Goal: Use online tool/utility: Use online tool/utility

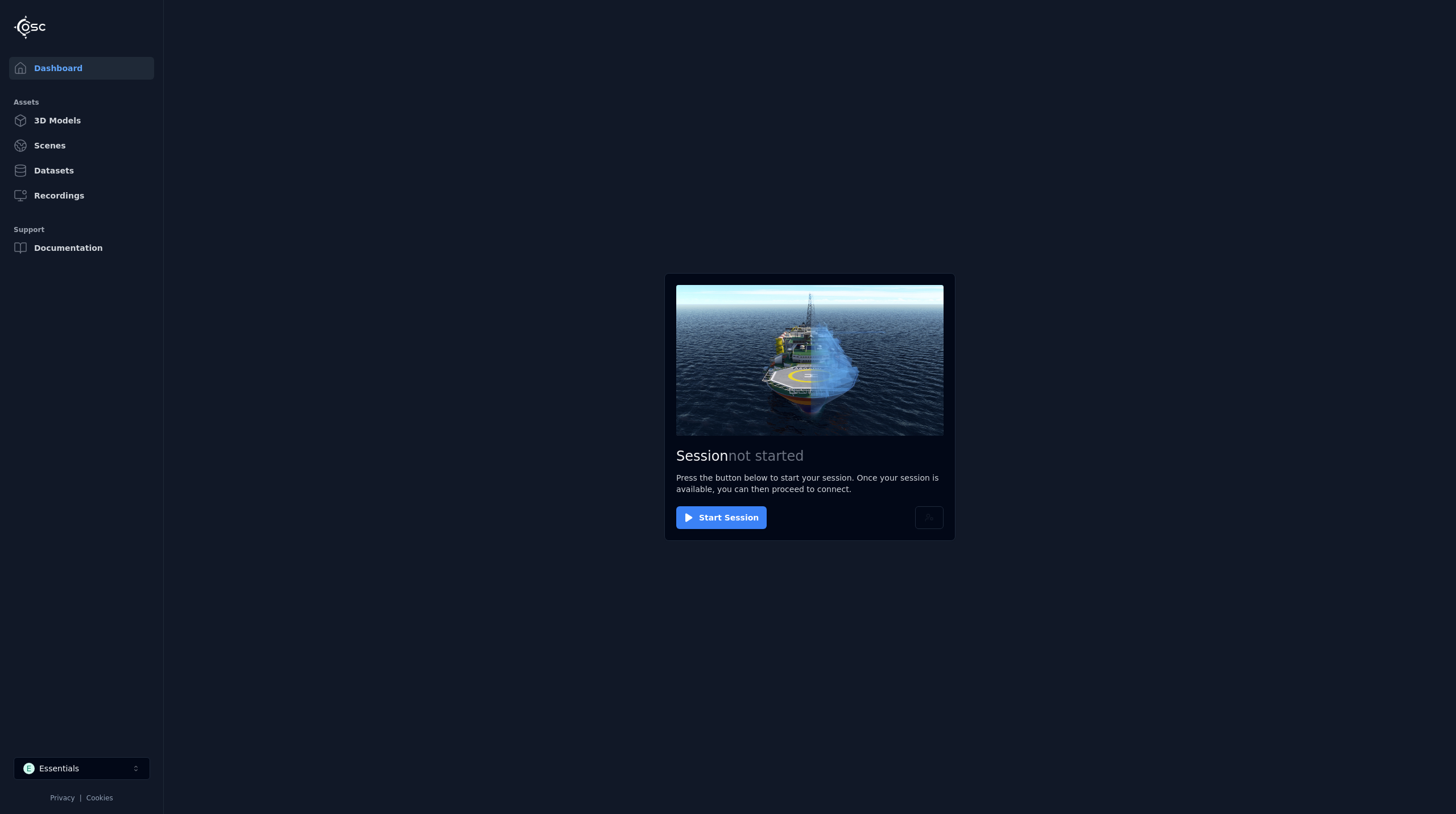
click at [725, 516] on button "Start Session" at bounding box center [721, 517] width 91 height 23
click at [708, 510] on button "Connect" at bounding box center [702, 517] width 52 height 23
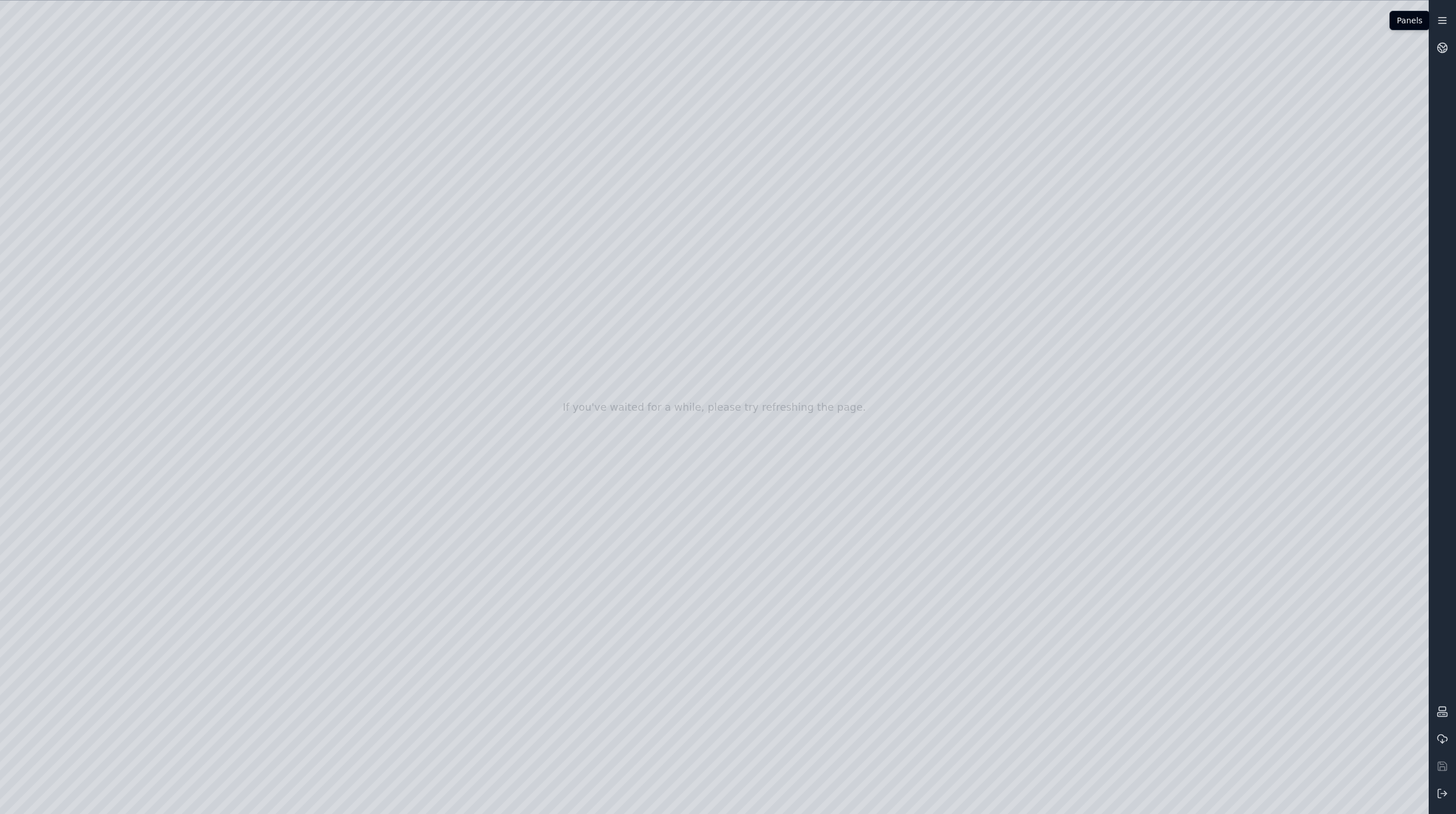
click at [1443, 19] on icon at bounding box center [1442, 20] width 11 height 11
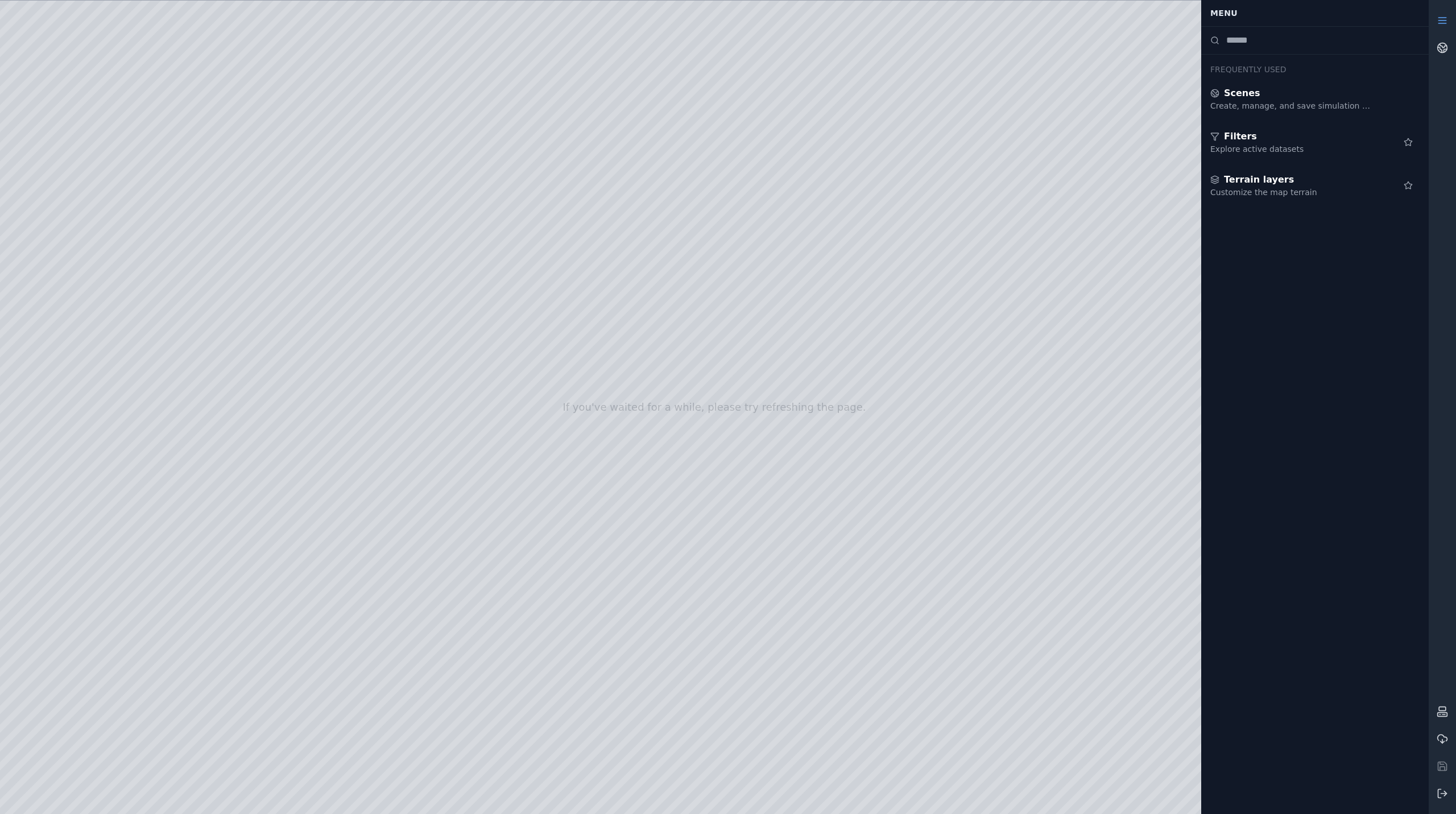
click at [1455, 125] on div at bounding box center [1442, 407] width 27 height 800
click at [1443, 86] on div at bounding box center [1442, 407] width 27 height 800
click at [1439, 18] on icon at bounding box center [1442, 20] width 11 height 11
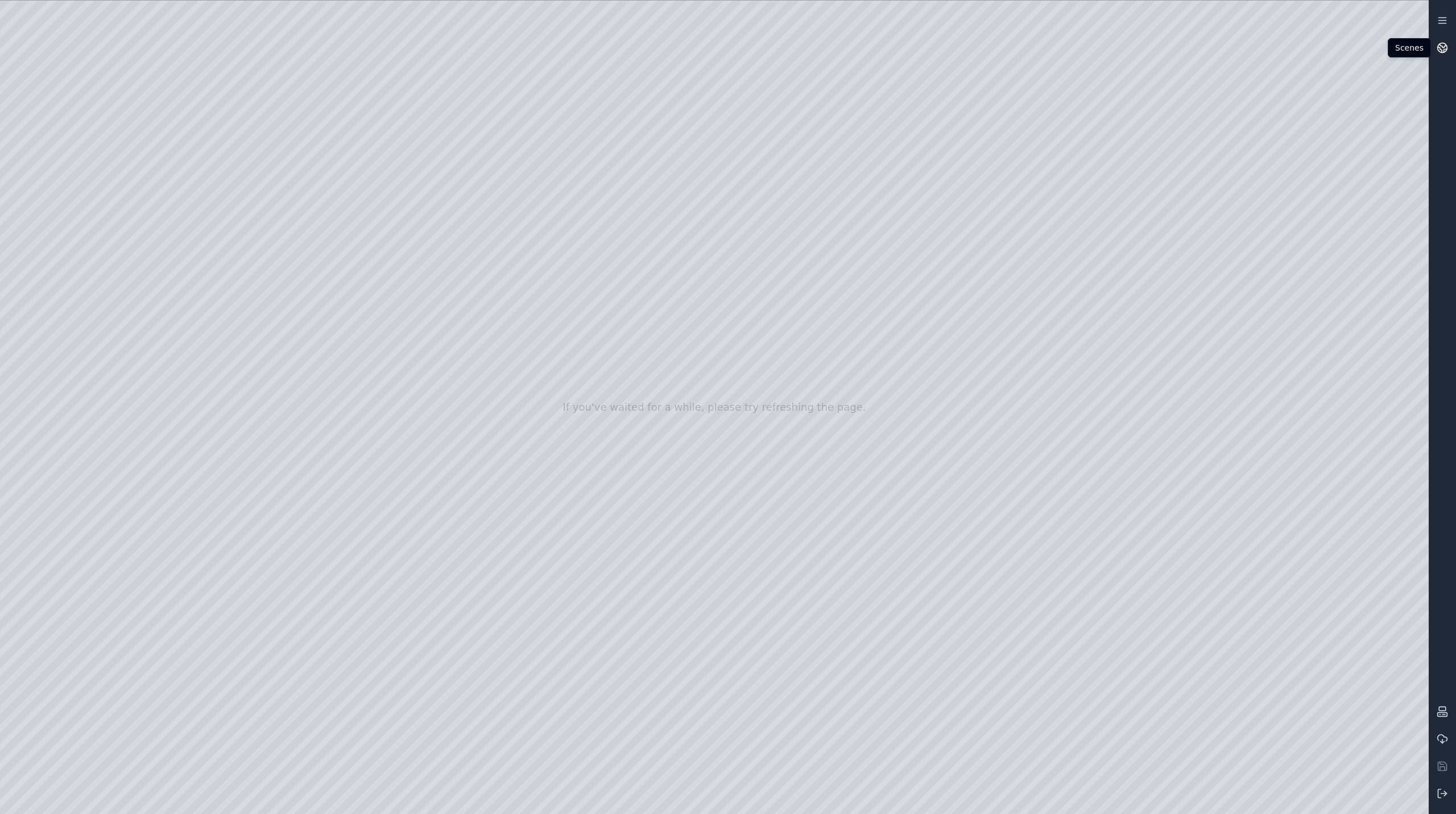
click at [1446, 47] on icon at bounding box center [1442, 47] width 11 height 11
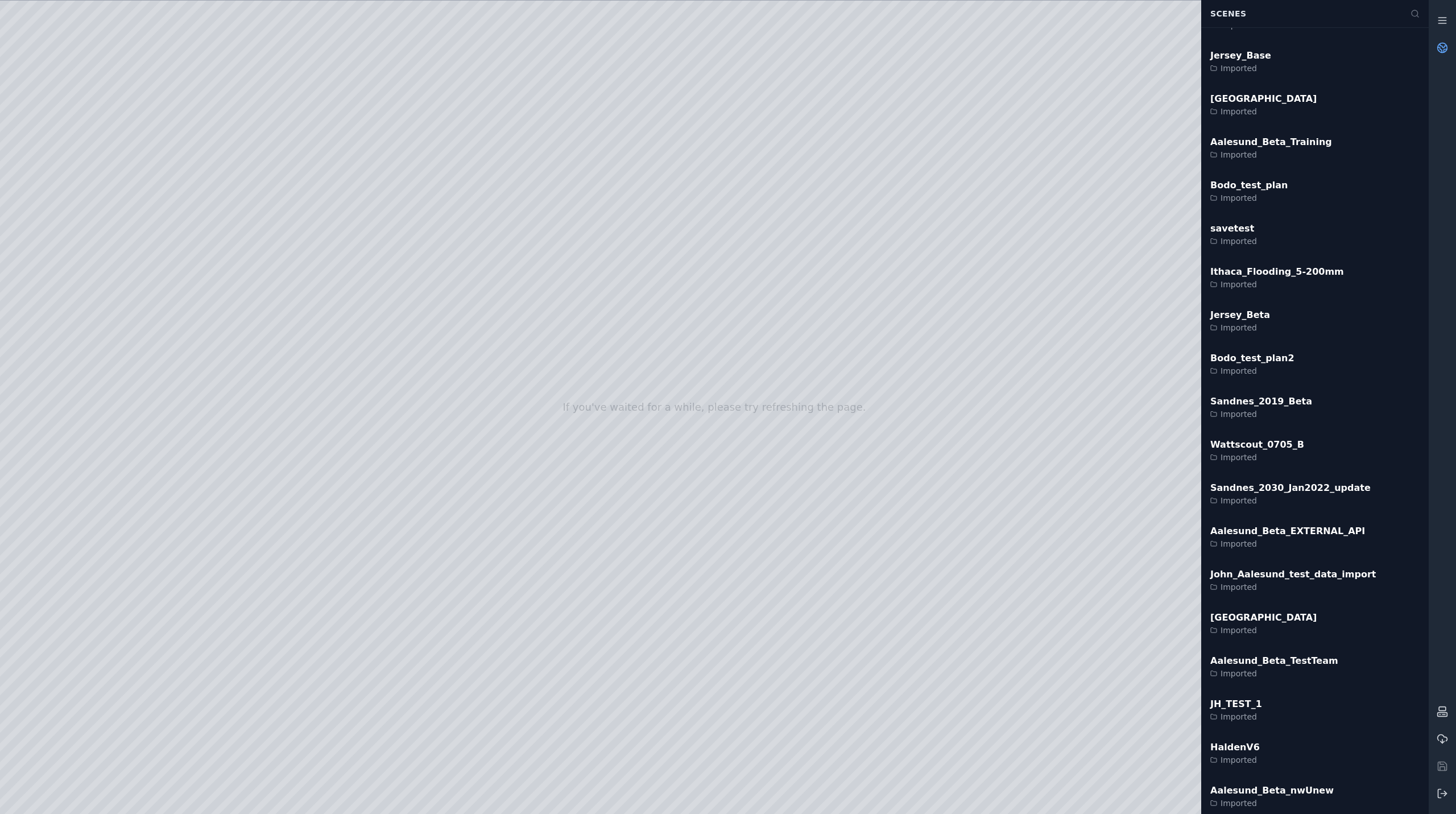
scroll to position [2219, 0]
click at [1251, 575] on div "John_Aalesund_test_data_import" at bounding box center [1293, 574] width 166 height 14
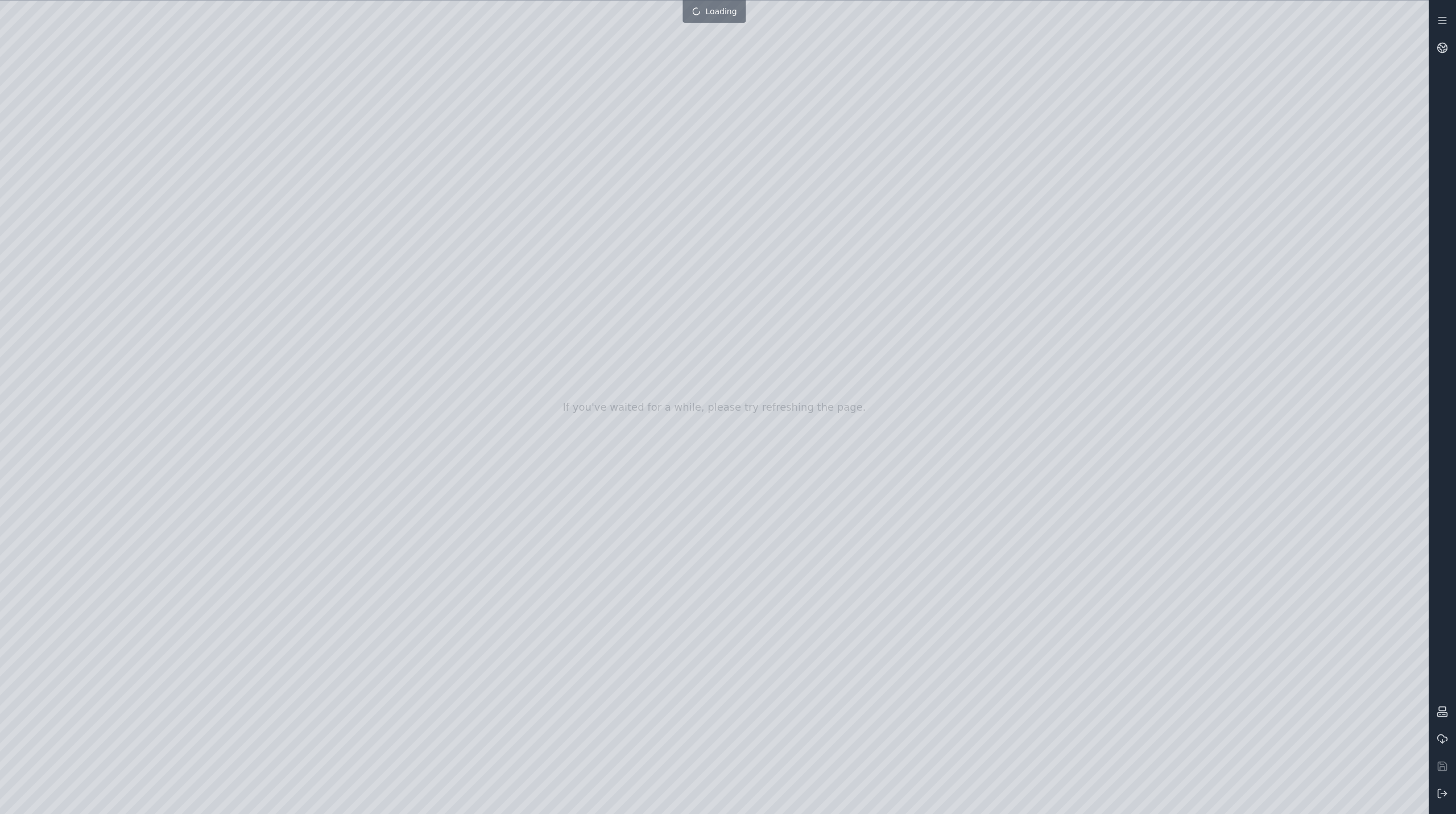
click at [1223, 802] on div at bounding box center [714, 407] width 1429 height 813
click at [1031, 798] on div at bounding box center [714, 407] width 1429 height 813
drag, startPoint x: 1005, startPoint y: 673, endPoint x: 972, endPoint y: 678, distance: 33.4
click at [972, 679] on div at bounding box center [714, 407] width 1429 height 813
click at [972, 678] on div at bounding box center [714, 407] width 1429 height 813
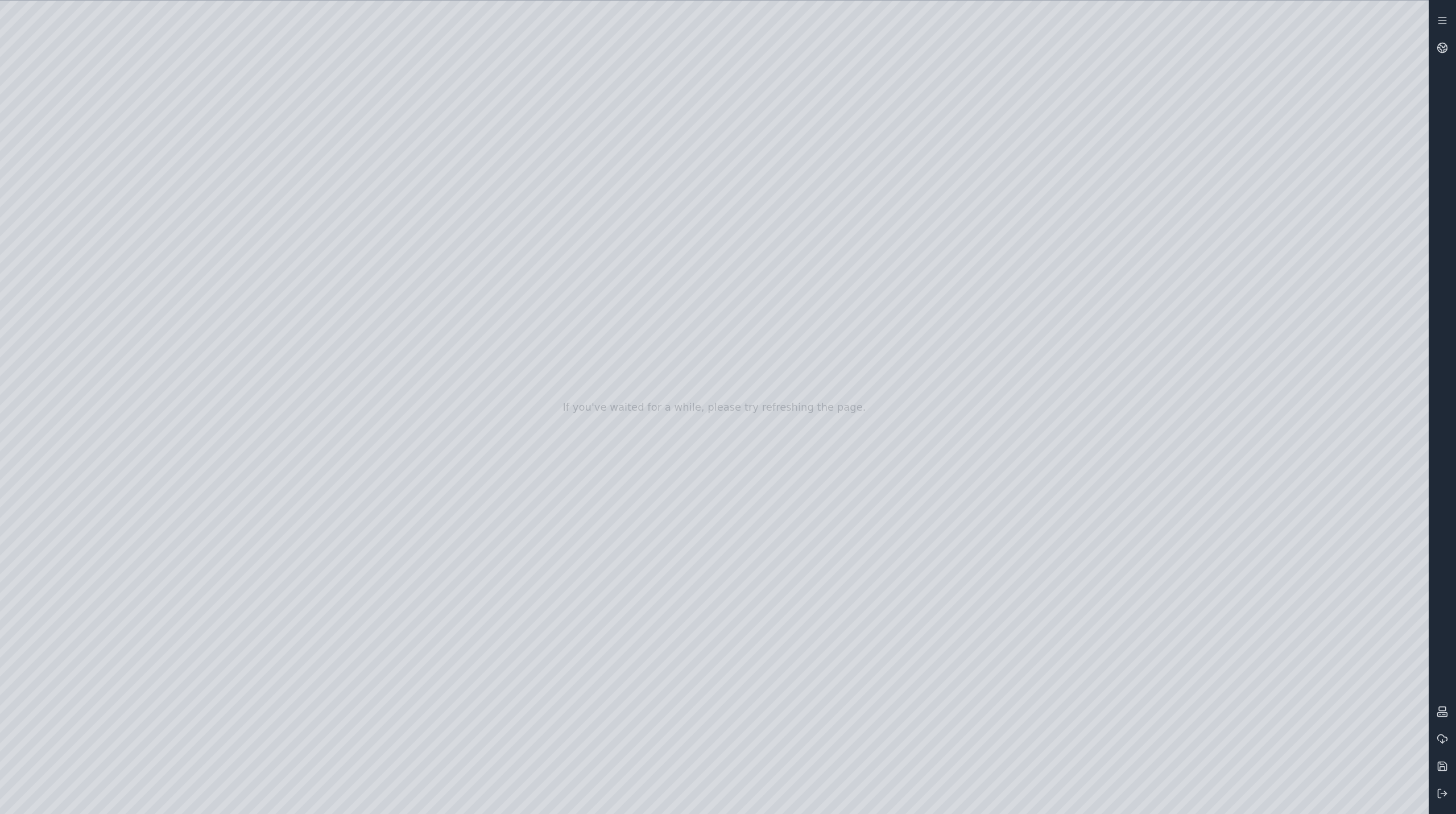
click at [865, 730] on div at bounding box center [714, 407] width 1429 height 813
click at [826, 735] on div at bounding box center [714, 407] width 1429 height 813
click at [863, 676] on div at bounding box center [714, 407] width 1429 height 813
click at [38, 642] on div at bounding box center [714, 407] width 1429 height 813
click at [38, 650] on div at bounding box center [714, 407] width 1429 height 813
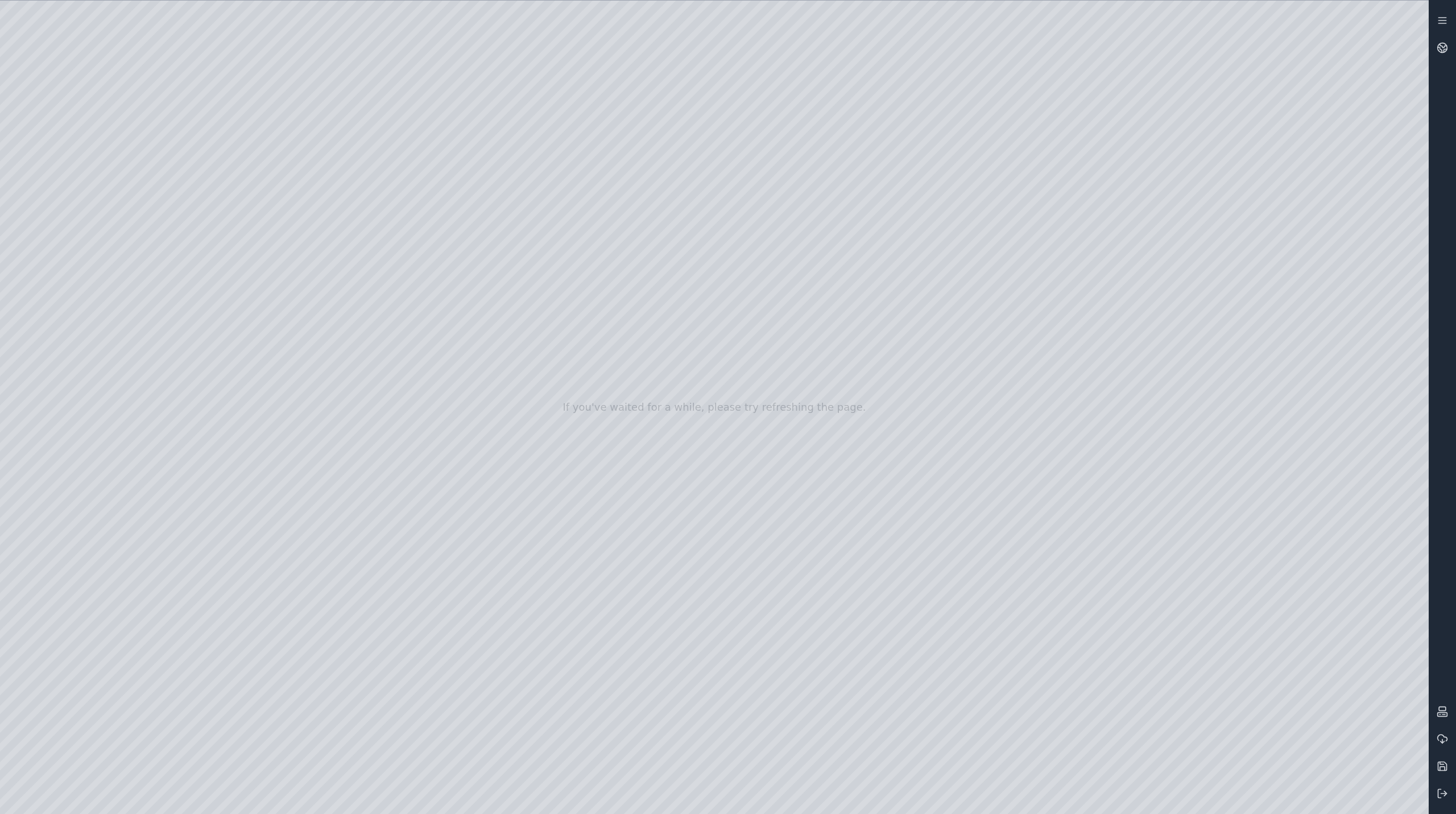
drag, startPoint x: 332, startPoint y: 421, endPoint x: 341, endPoint y: 480, distance: 59.7
drag, startPoint x: 422, startPoint y: 409, endPoint x: 611, endPoint y: 368, distance: 193.4
drag, startPoint x: 626, startPoint y: 329, endPoint x: 624, endPoint y: 285, distance: 44.0
drag, startPoint x: 627, startPoint y: 298, endPoint x: 643, endPoint y: 396, distance: 99.3
drag, startPoint x: 603, startPoint y: 410, endPoint x: 939, endPoint y: 454, distance: 338.9
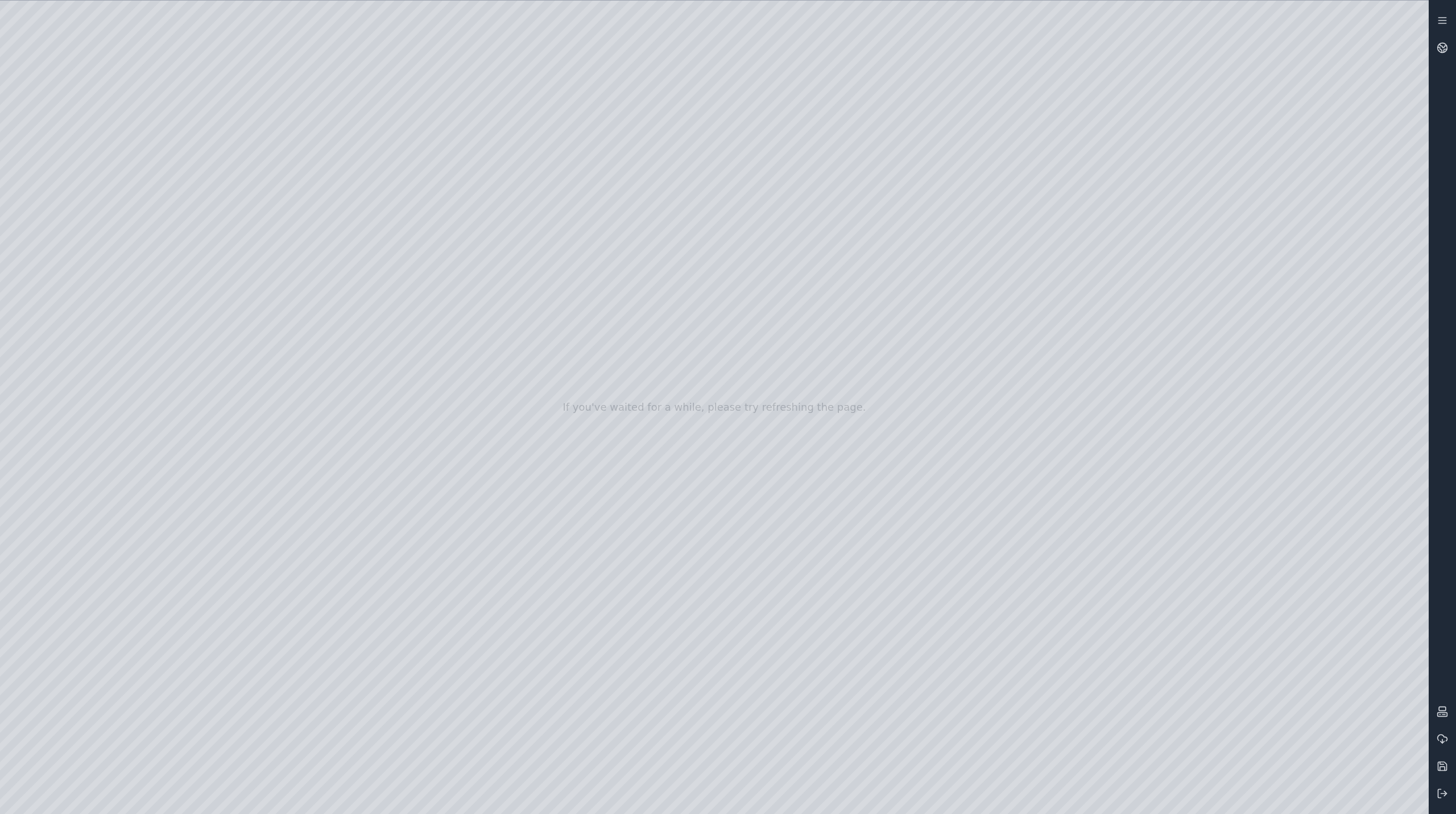
drag, startPoint x: 879, startPoint y: 282, endPoint x: 856, endPoint y: 628, distance: 346.8
drag, startPoint x: 948, startPoint y: 310, endPoint x: 815, endPoint y: 609, distance: 327.2
drag, startPoint x: 926, startPoint y: 423, endPoint x: 923, endPoint y: 337, distance: 86.1
drag, startPoint x: 923, startPoint y: 373, endPoint x: 613, endPoint y: 530, distance: 347.5
drag, startPoint x: 710, startPoint y: 477, endPoint x: 737, endPoint y: 401, distance: 80.7
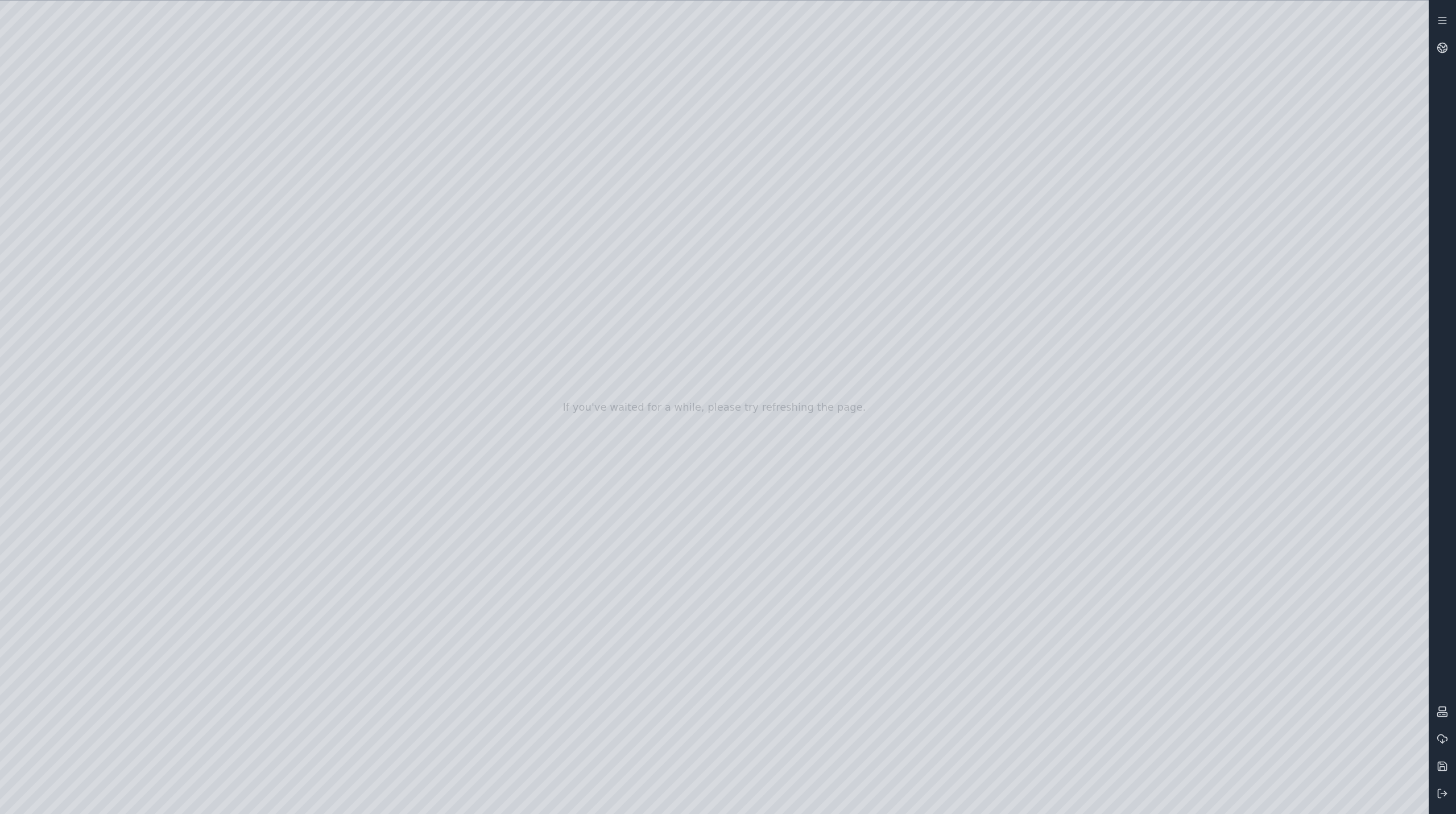
drag, startPoint x: 724, startPoint y: 424, endPoint x: 426, endPoint y: 499, distance: 307.3
drag, startPoint x: 808, startPoint y: 400, endPoint x: 810, endPoint y: 370, distance: 30.1
click at [1439, 19] on icon at bounding box center [1442, 20] width 11 height 11
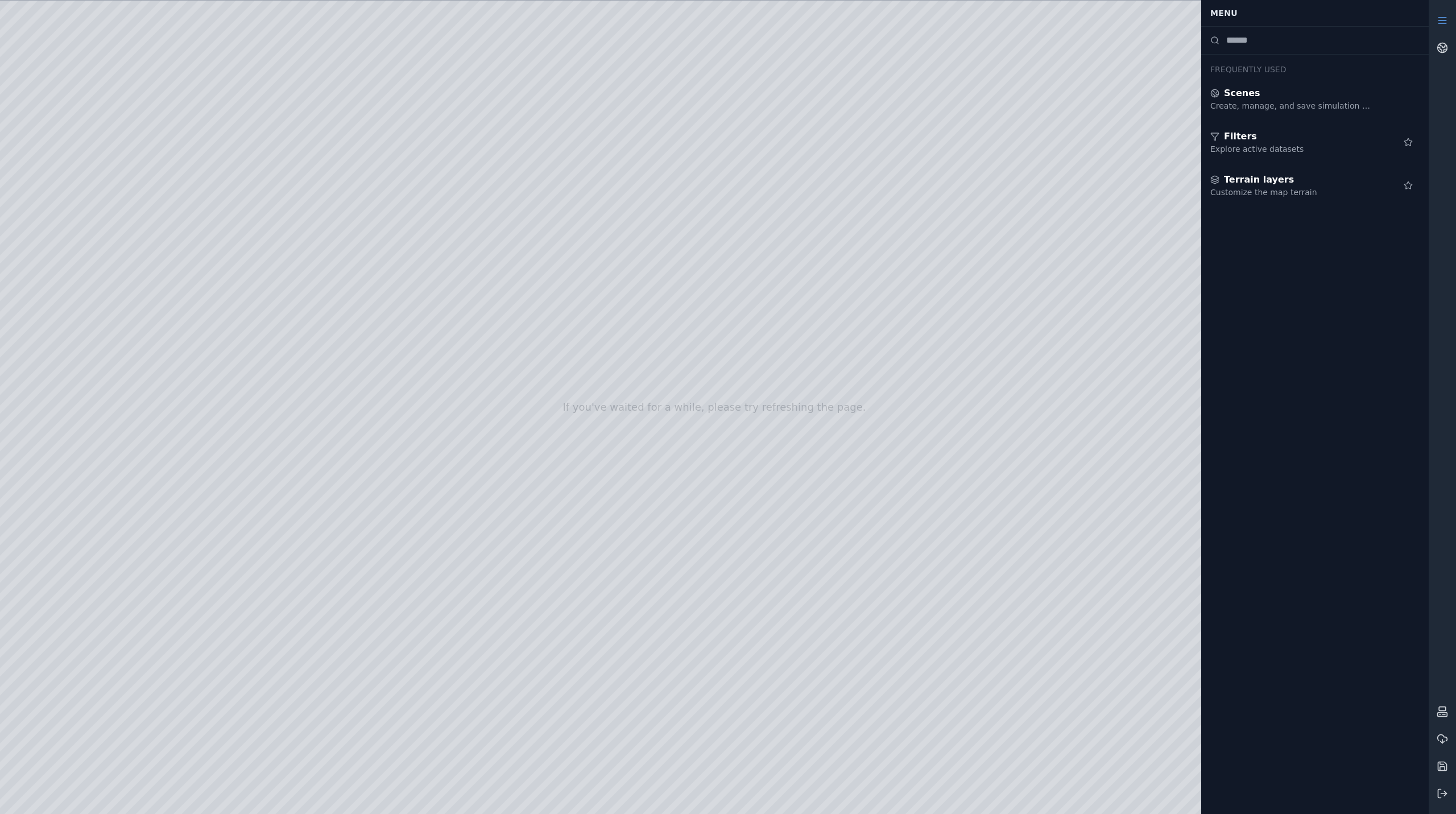
click at [1100, 86] on div at bounding box center [714, 407] width 1429 height 813
click at [1328, 24] on div "Menu" at bounding box center [1315, 13] width 228 height 26
click at [1452, 110] on div at bounding box center [1442, 407] width 27 height 800
click at [1441, 23] on icon at bounding box center [1442, 20] width 11 height 11
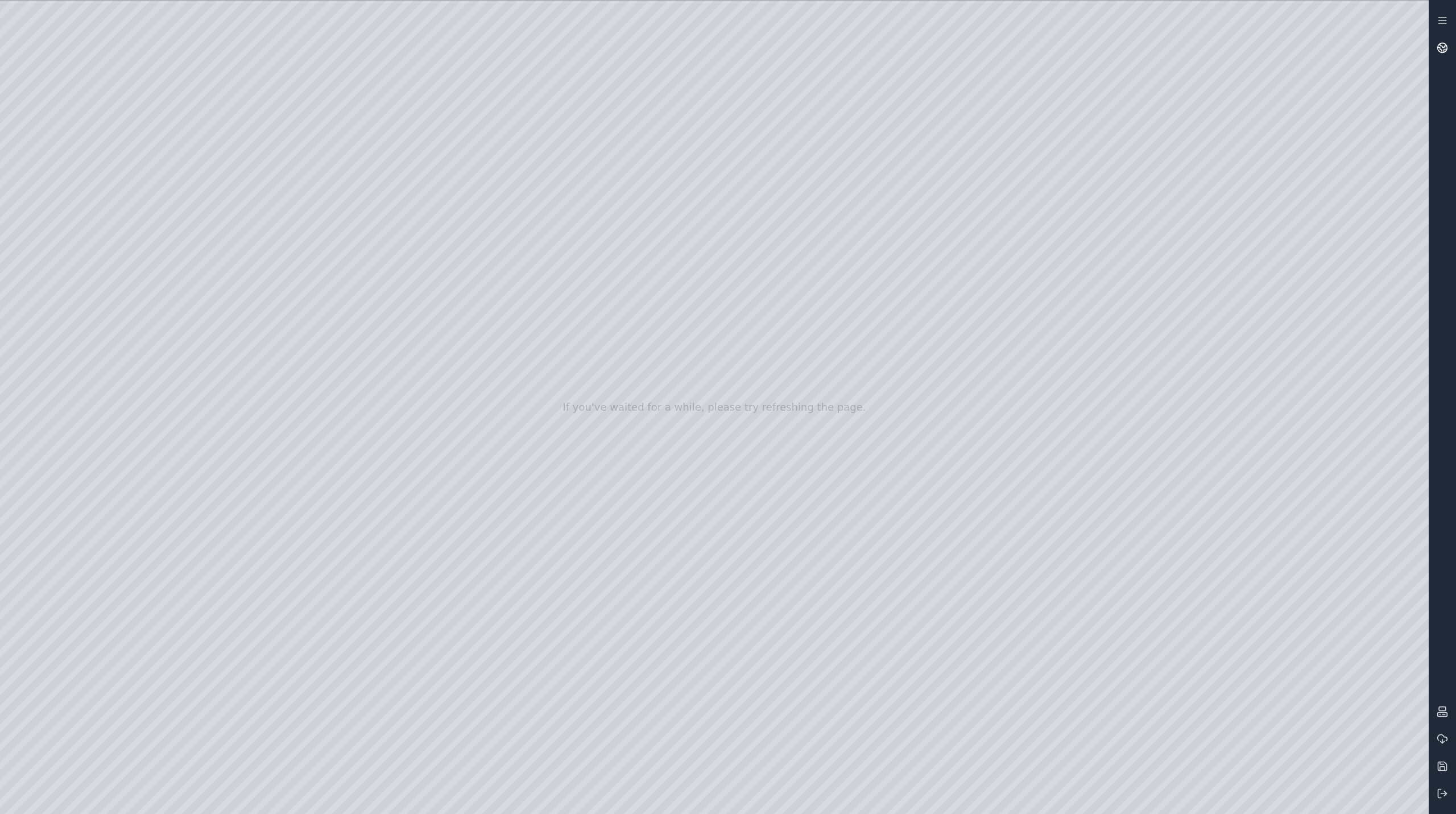
click at [1442, 40] on link at bounding box center [1442, 47] width 27 height 27
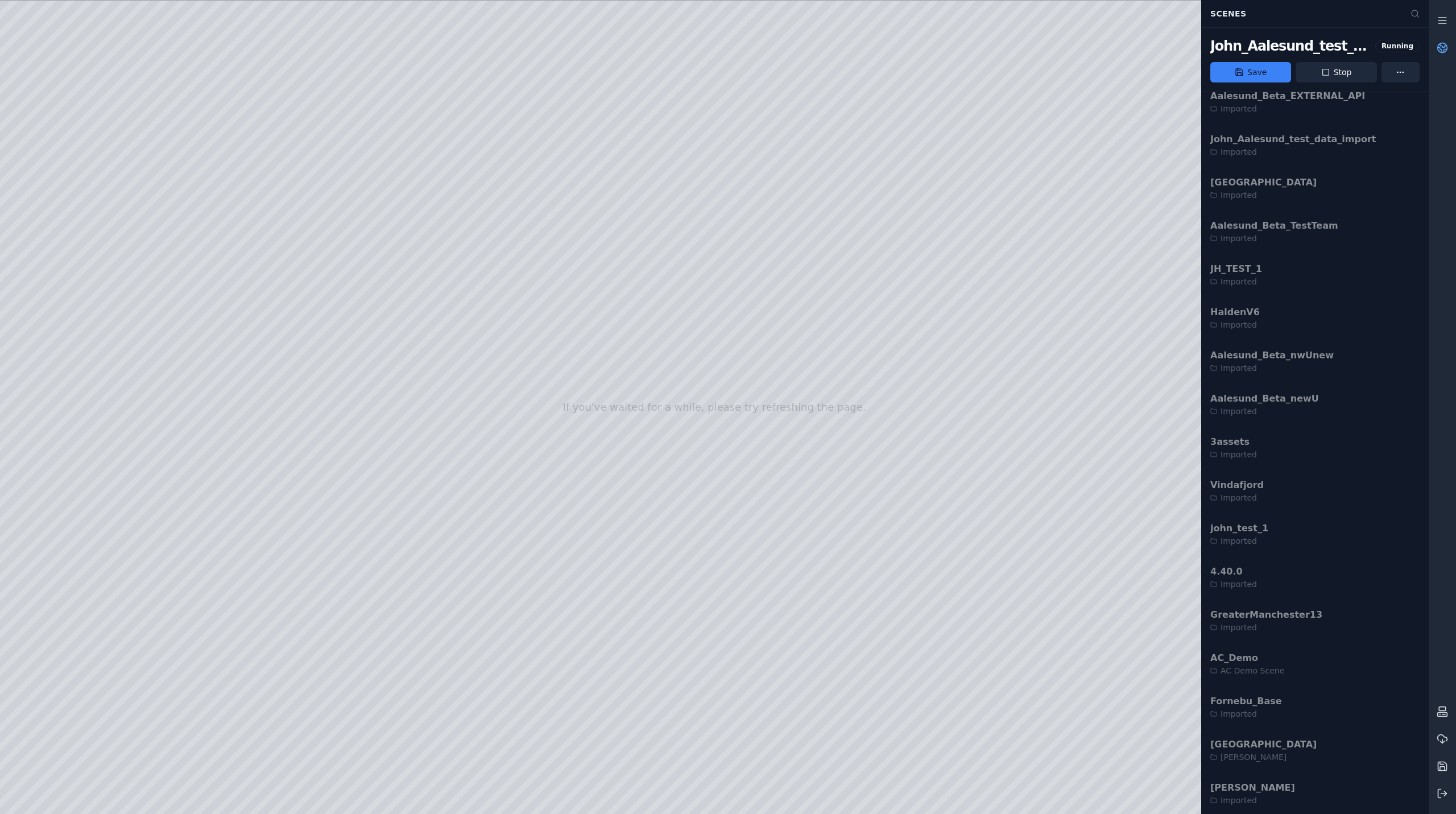
scroll to position [3021, 0]
click at [1407, 71] on html "If you've waited for a while, please try refreshing the page. Scenes John_Aales…" at bounding box center [728, 407] width 1456 height 814
click at [1436, 77] on html "If you've waited for a while, please try refreshing the page. Scenes John_Aales…" at bounding box center [728, 407] width 1456 height 814
click at [1440, 48] on icon at bounding box center [1439, 50] width 4 height 5
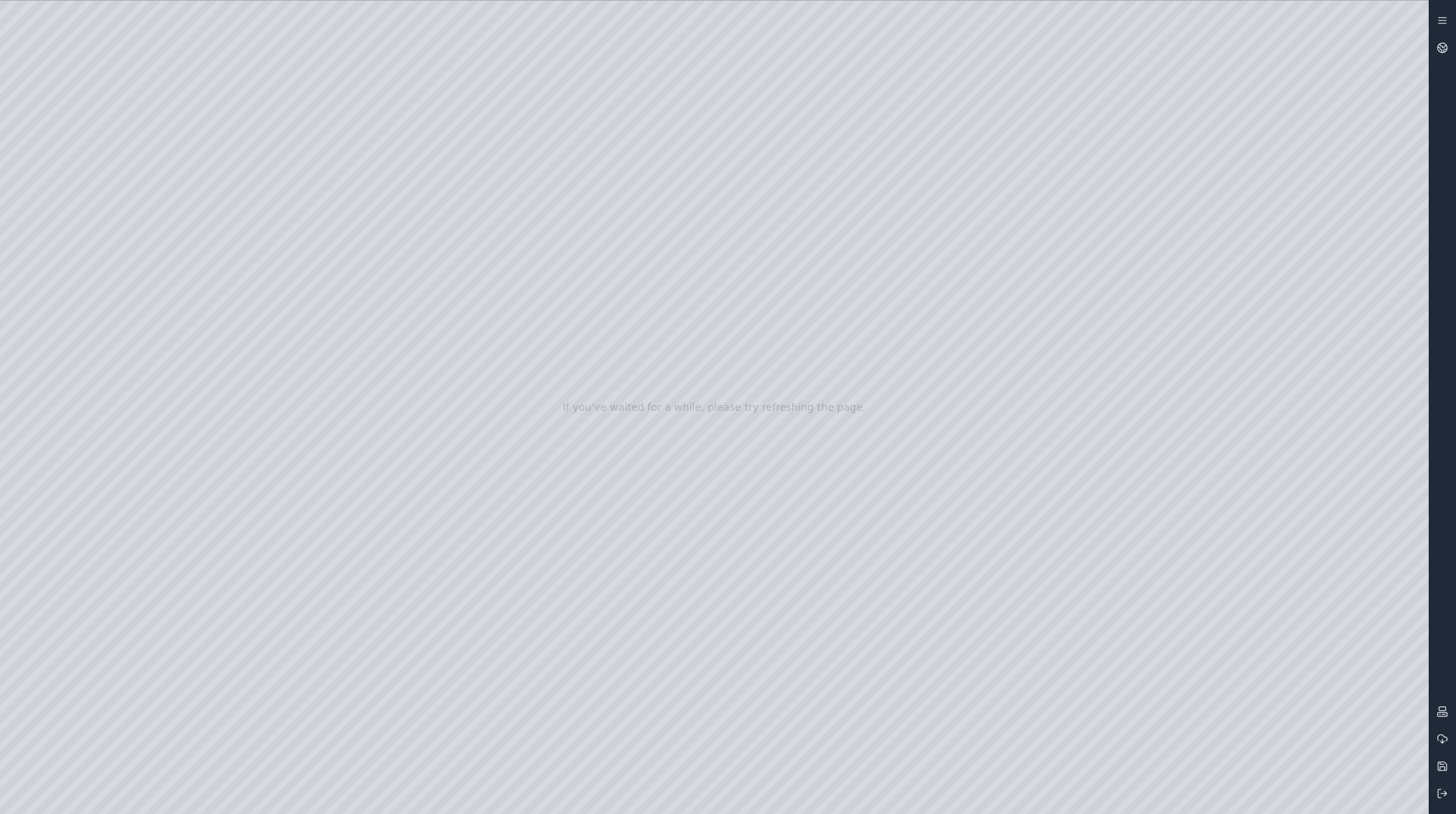
click at [60, 279] on div at bounding box center [714, 407] width 1429 height 813
click at [56, 304] on div at bounding box center [714, 407] width 1429 height 813
click at [42, 178] on div at bounding box center [714, 407] width 1429 height 813
click at [69, 239] on div at bounding box center [714, 407] width 1429 height 813
click at [363, 351] on div at bounding box center [714, 407] width 1429 height 813
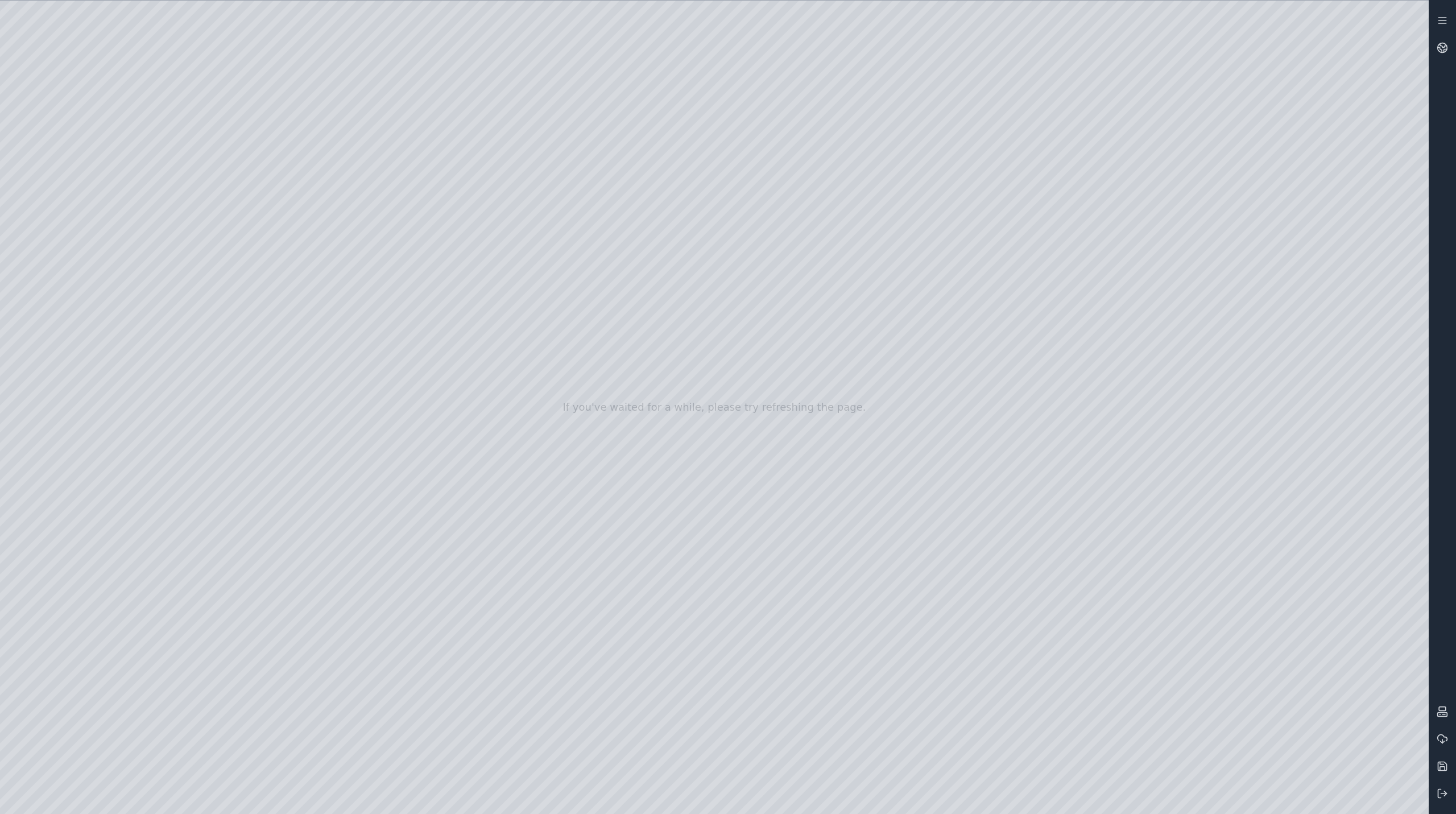
click at [359, 380] on div at bounding box center [714, 407] width 1429 height 813
drag, startPoint x: 542, startPoint y: 223, endPoint x: 512, endPoint y: 318, distance: 99.6
click at [512, 318] on div at bounding box center [714, 407] width 1429 height 813
drag, startPoint x: 634, startPoint y: 248, endPoint x: 736, endPoint y: 174, distance: 126.0
drag, startPoint x: 652, startPoint y: 304, endPoint x: 643, endPoint y: 438, distance: 134.3
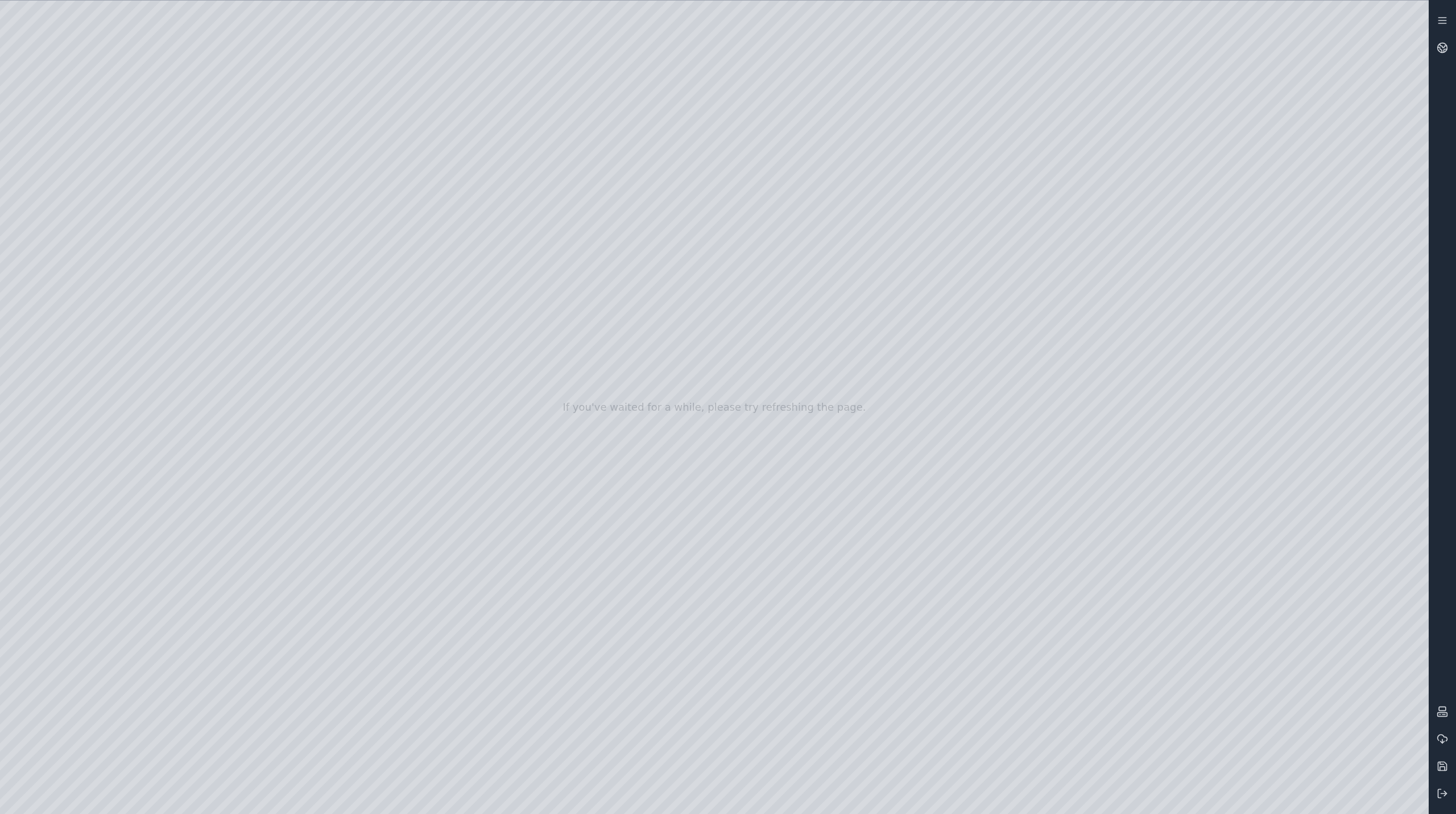
click at [372, 377] on div at bounding box center [714, 407] width 1429 height 813
click at [362, 352] on div at bounding box center [714, 407] width 1429 height 813
click at [359, 410] on div at bounding box center [714, 407] width 1429 height 813
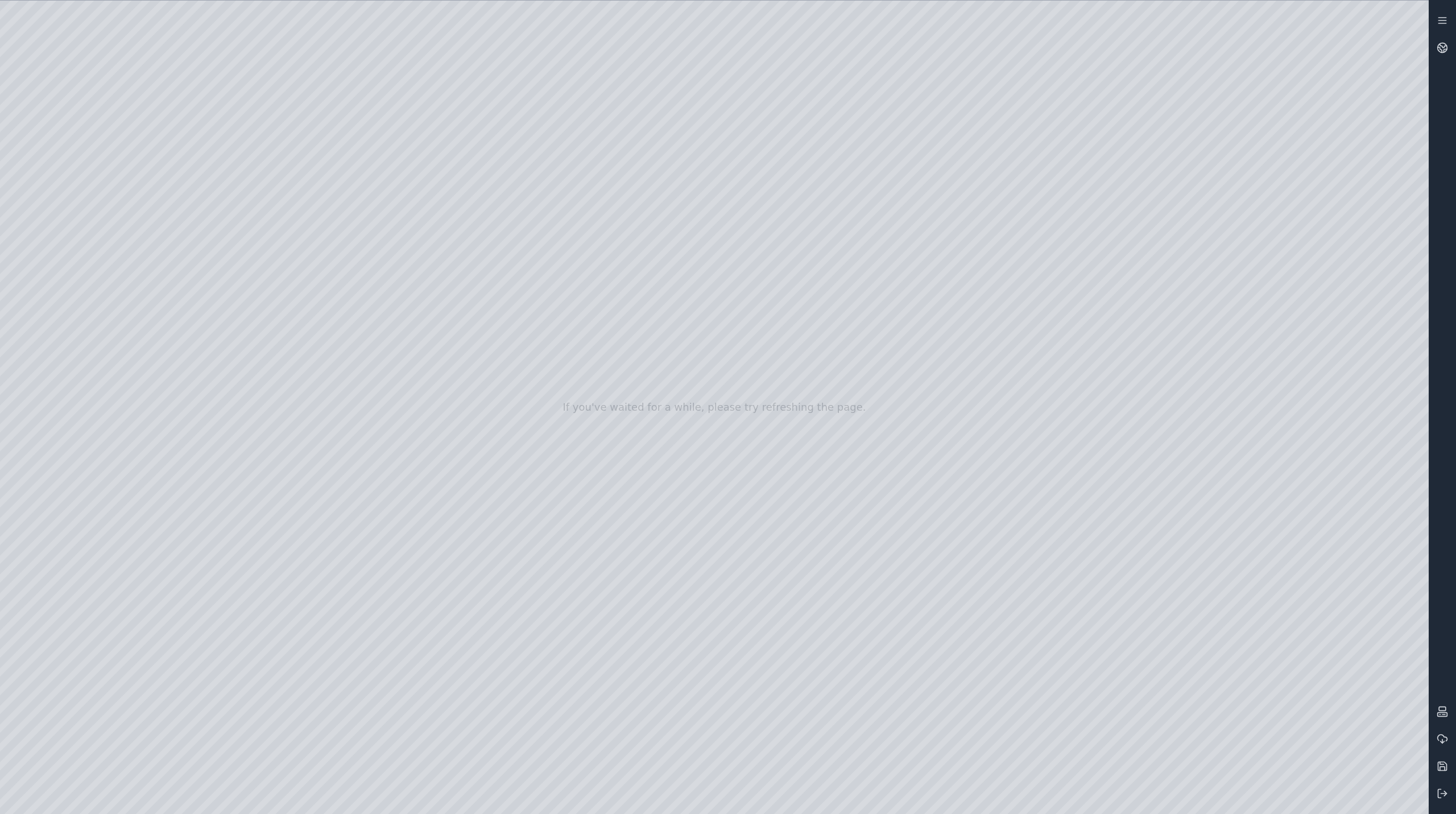
click at [364, 355] on div at bounding box center [714, 407] width 1429 height 813
click at [326, 383] on div at bounding box center [714, 407] width 1429 height 813
click at [360, 379] on div at bounding box center [714, 407] width 1429 height 813
click at [359, 408] on div at bounding box center [714, 407] width 1429 height 813
drag, startPoint x: 720, startPoint y: 342, endPoint x: 810, endPoint y: 328, distance: 91.1
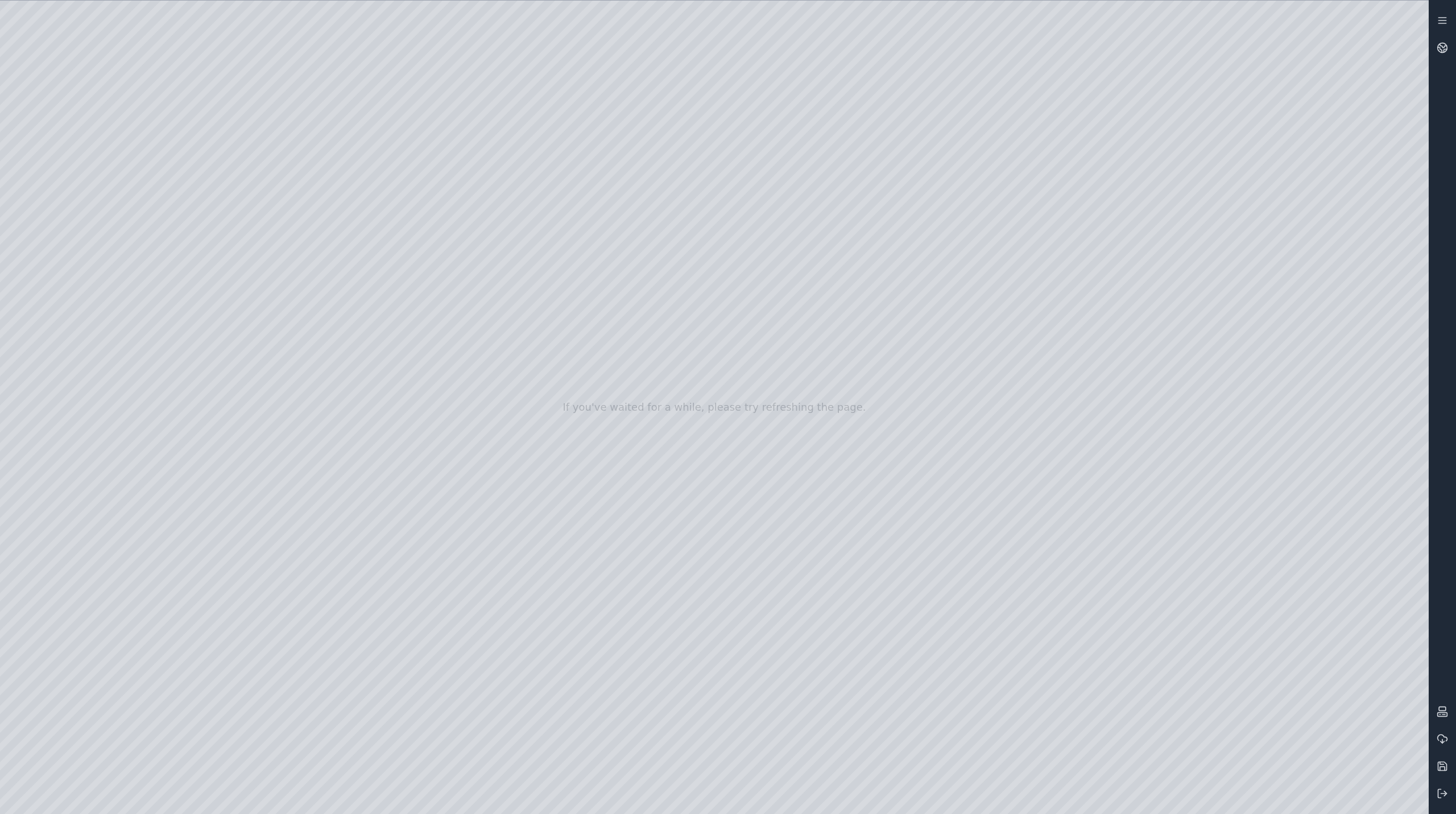
click at [810, 328] on div at bounding box center [714, 407] width 1429 height 813
drag, startPoint x: 702, startPoint y: 345, endPoint x: 770, endPoint y: 332, distance: 69.2
click at [770, 332] on div at bounding box center [714, 407] width 1429 height 813
click at [1044, 611] on div at bounding box center [714, 407] width 1429 height 813
click at [1124, 797] on div at bounding box center [714, 407] width 1429 height 813
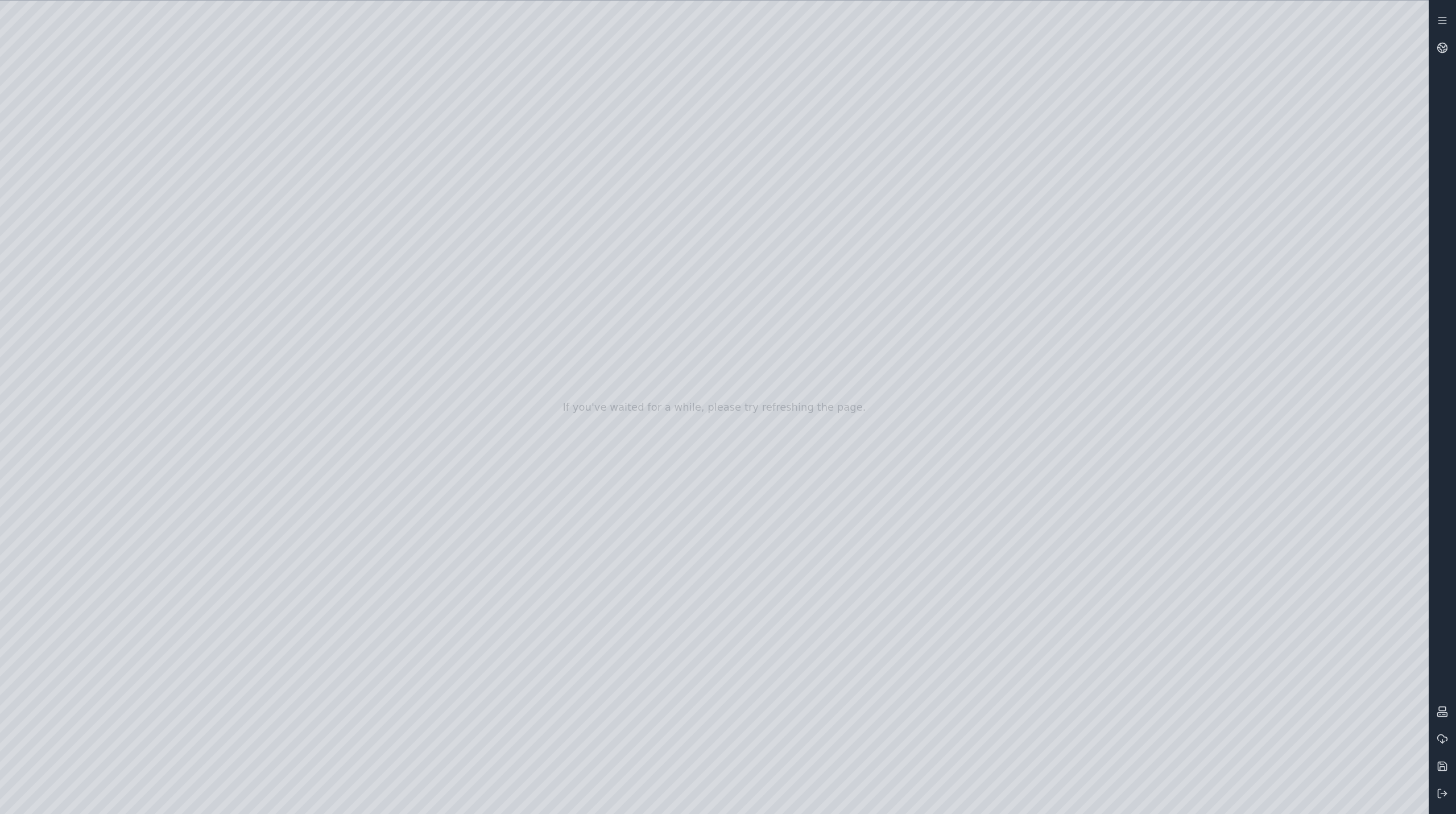
click at [1132, 617] on div at bounding box center [714, 407] width 1429 height 813
click at [370, 383] on div at bounding box center [714, 407] width 1429 height 813
click at [364, 405] on div at bounding box center [714, 407] width 1429 height 813
click at [1118, 562] on div at bounding box center [714, 407] width 1429 height 813
click at [1423, 18] on div at bounding box center [714, 407] width 1429 height 813
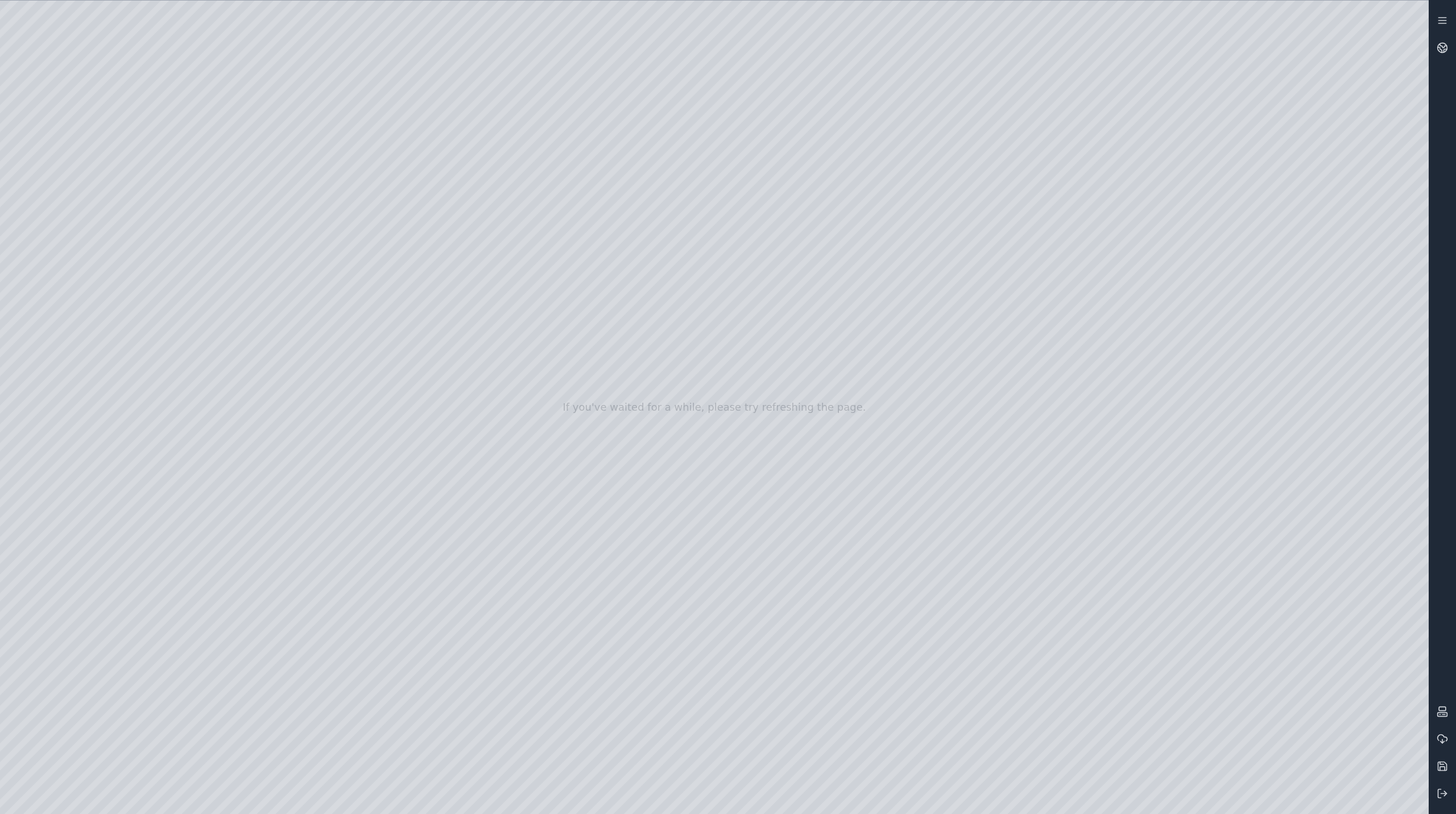
click at [1413, 25] on div at bounding box center [714, 407] width 1429 height 813
click at [1412, 24] on div at bounding box center [714, 407] width 1429 height 813
click at [723, 646] on div at bounding box center [714, 407] width 1429 height 813
drag, startPoint x: 856, startPoint y: 626, endPoint x: 917, endPoint y: 398, distance: 236.0
click at [917, 398] on div at bounding box center [714, 407] width 1429 height 813
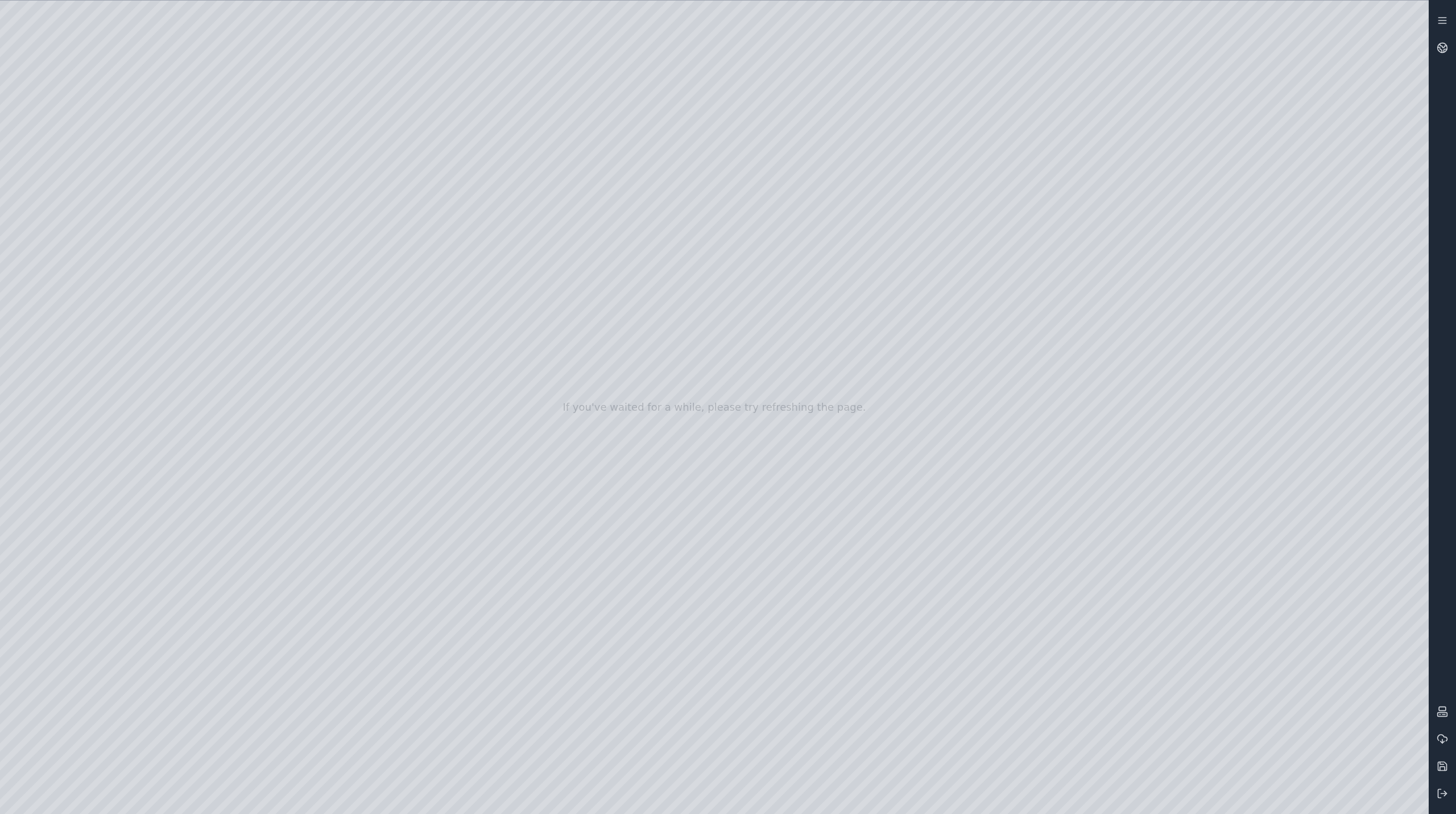
drag, startPoint x: 793, startPoint y: 621, endPoint x: 827, endPoint y: 498, distance: 127.6
click at [832, 454] on div at bounding box center [714, 407] width 1429 height 813
click at [793, 563] on div at bounding box center [714, 407] width 1429 height 813
drag, startPoint x: 757, startPoint y: 612, endPoint x: 755, endPoint y: 606, distance: 6.3
click at [756, 611] on div at bounding box center [714, 407] width 1429 height 813
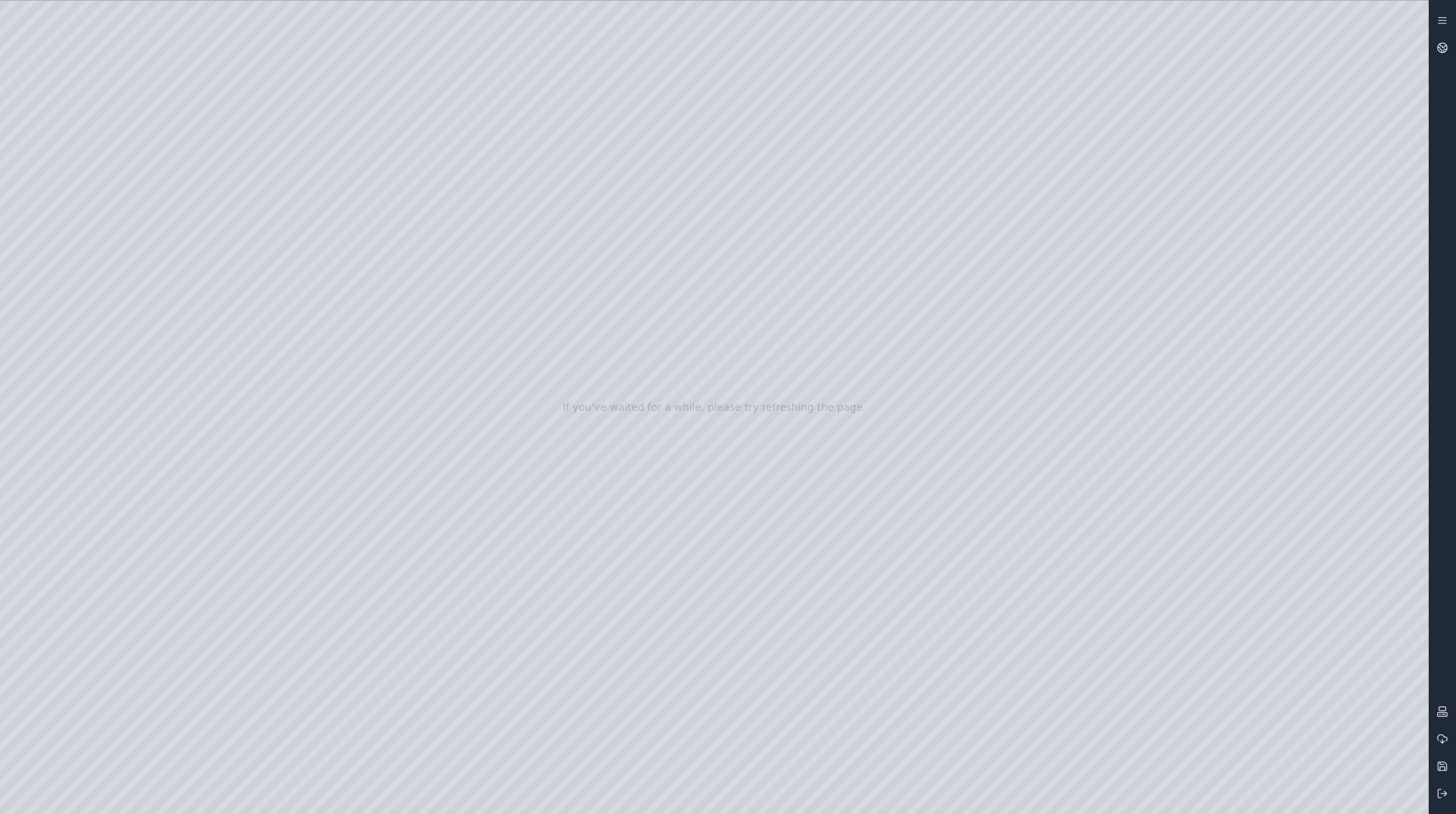
drag, startPoint x: 754, startPoint y: 607, endPoint x: 800, endPoint y: 495, distance: 121.1
drag, startPoint x: 749, startPoint y: 571, endPoint x: 736, endPoint y: 583, distance: 17.7
click at [736, 583] on div at bounding box center [714, 407] width 1429 height 813
drag, startPoint x: 740, startPoint y: 632, endPoint x: 746, endPoint y: 539, distance: 93.2
click at [746, 539] on div at bounding box center [714, 407] width 1429 height 813
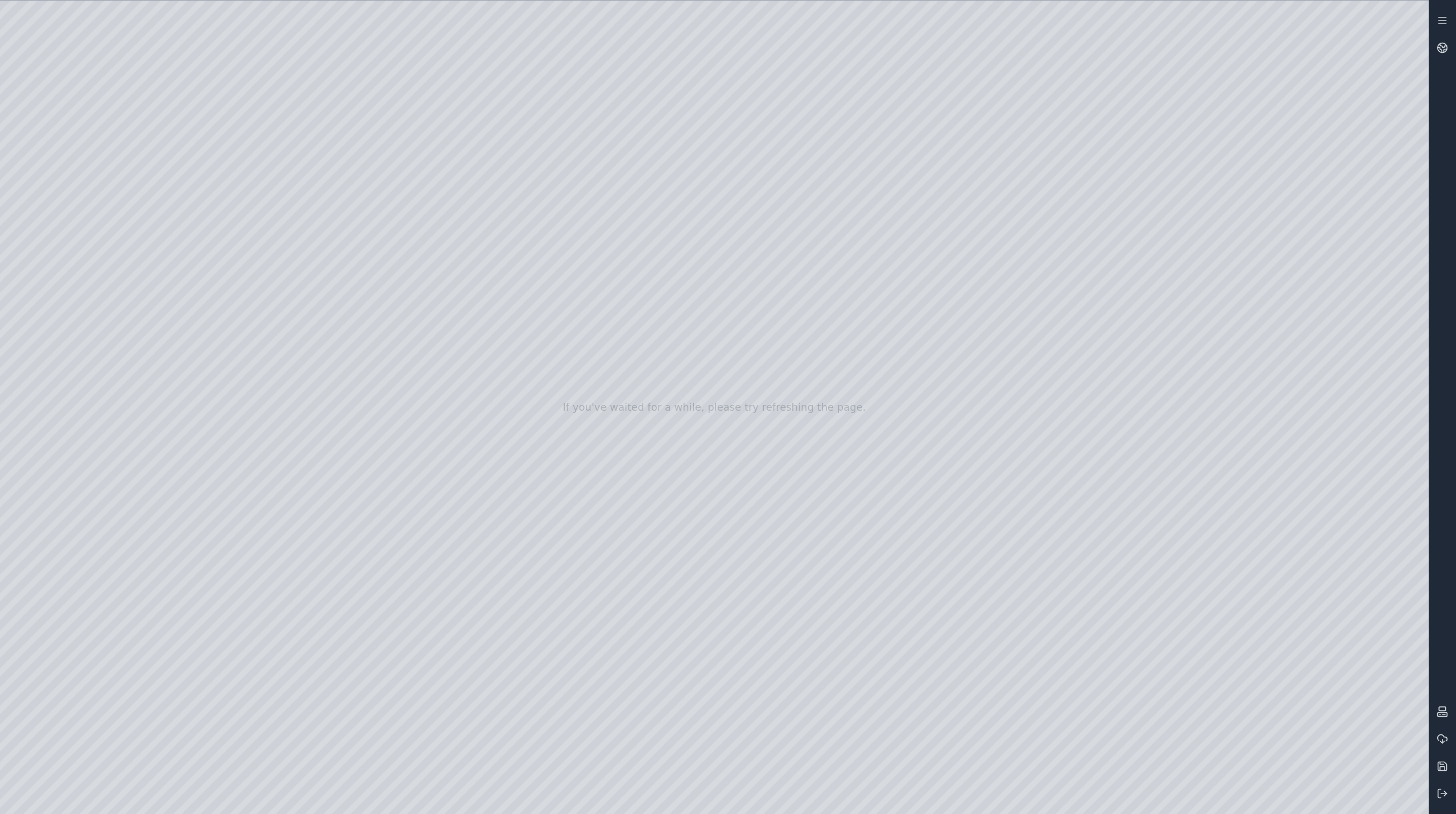
drag, startPoint x: 746, startPoint y: 539, endPoint x: 739, endPoint y: 644, distance: 105.2
drag, startPoint x: 739, startPoint y: 644, endPoint x: 729, endPoint y: 694, distance: 51.0
drag, startPoint x: 659, startPoint y: 534, endPoint x: 885, endPoint y: 407, distance: 259.2
click at [885, 407] on div at bounding box center [714, 407] width 1429 height 813
click at [707, 552] on div at bounding box center [714, 407] width 1429 height 813
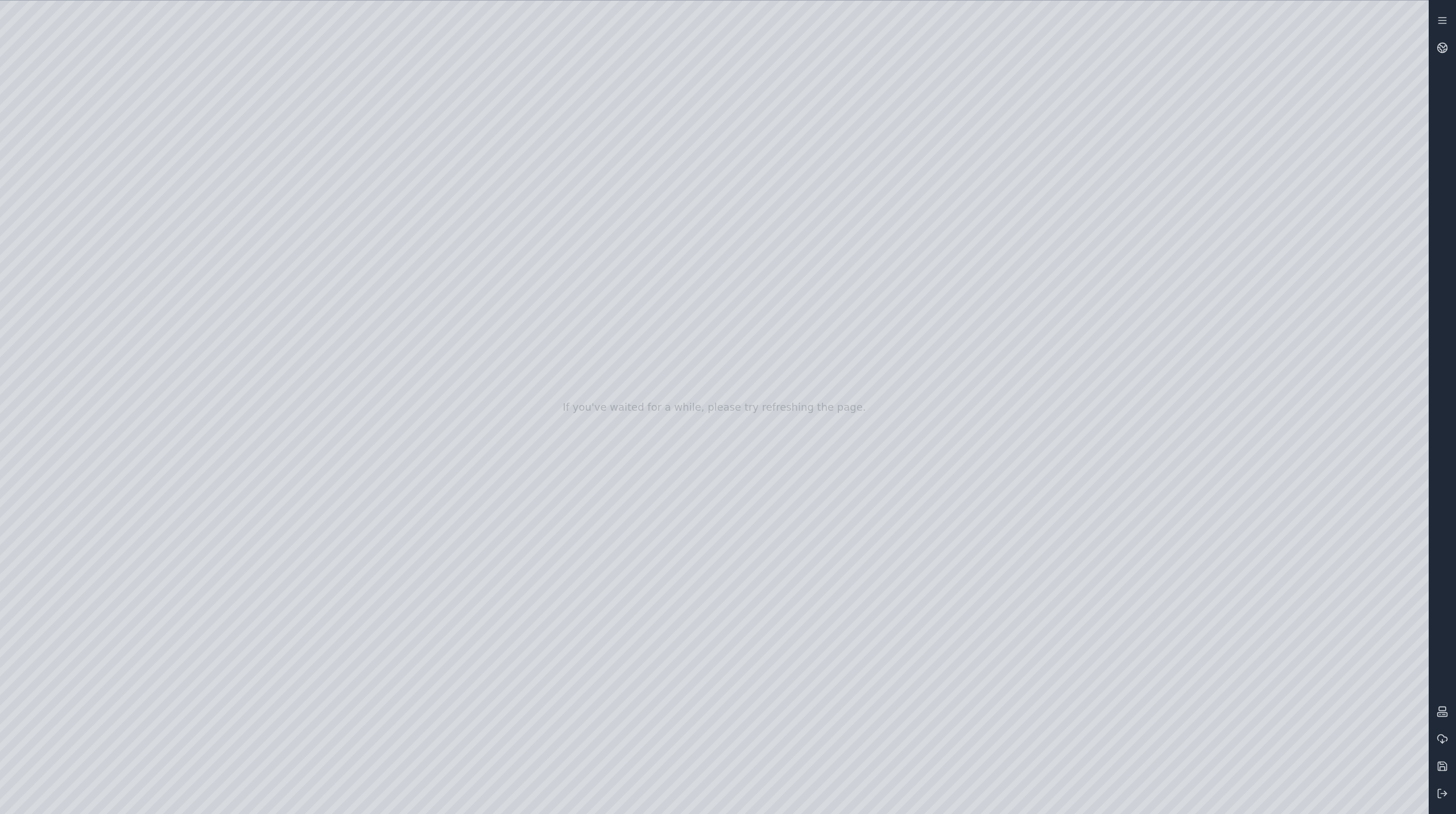
drag, startPoint x: 678, startPoint y: 564, endPoint x: 731, endPoint y: 511, distance: 75.0
click at [731, 511] on div at bounding box center [714, 407] width 1429 height 813
drag, startPoint x: 591, startPoint y: 563, endPoint x: 624, endPoint y: 530, distance: 46.7
click at [624, 530] on div at bounding box center [714, 407] width 1429 height 813
drag, startPoint x: 620, startPoint y: 540, endPoint x: 991, endPoint y: 356, distance: 414.1
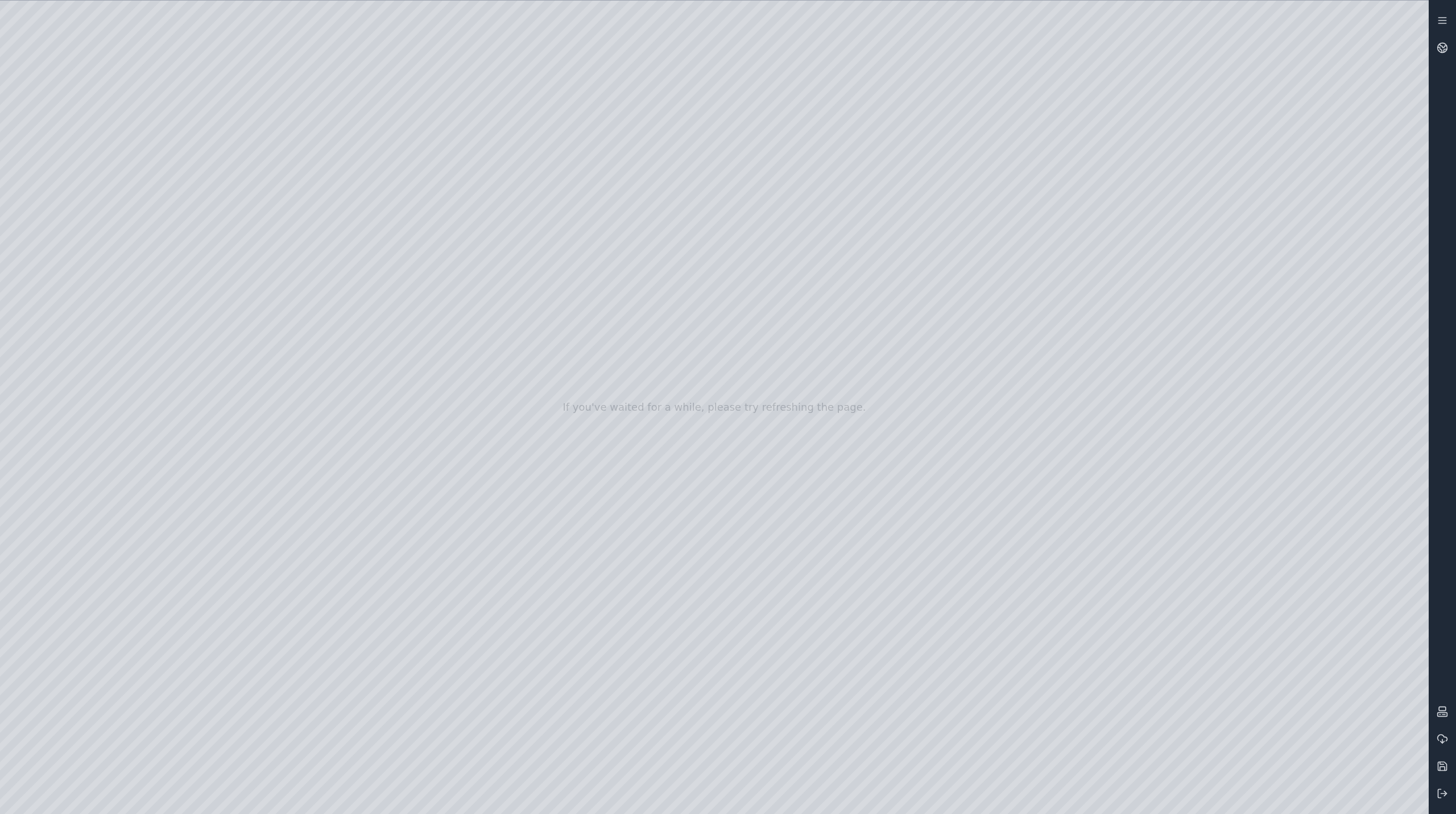
drag, startPoint x: 795, startPoint y: 586, endPoint x: 902, endPoint y: 125, distance: 473.3
drag, startPoint x: 639, startPoint y: 533, endPoint x: 622, endPoint y: 143, distance: 390.4
drag, startPoint x: 767, startPoint y: 527, endPoint x: 496, endPoint y: 216, distance: 412.5
drag, startPoint x: 824, startPoint y: 487, endPoint x: 3, endPoint y: 635, distance: 834.2
drag, startPoint x: 1116, startPoint y: 284, endPoint x: 190, endPoint y: 551, distance: 963.7
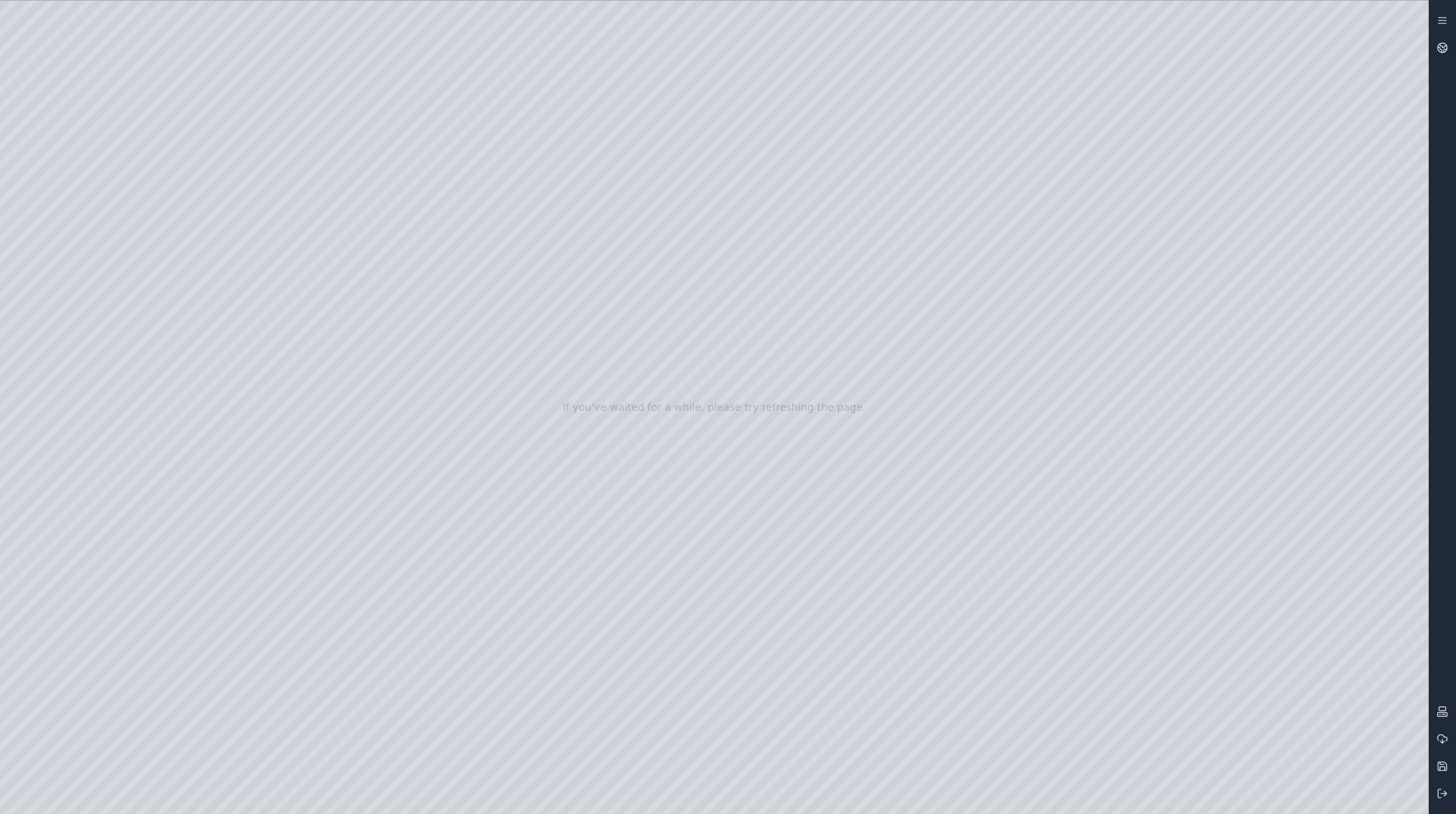
drag, startPoint x: 1041, startPoint y: 264, endPoint x: 331, endPoint y: 558, distance: 768.5
drag, startPoint x: 967, startPoint y: 348, endPoint x: 316, endPoint y: 503, distance: 669.2
drag, startPoint x: 903, startPoint y: 286, endPoint x: 379, endPoint y: 510, distance: 569.9
drag, startPoint x: 857, startPoint y: 295, endPoint x: 557, endPoint y: 426, distance: 327.4
drag, startPoint x: 770, startPoint y: 280, endPoint x: 368, endPoint y: 774, distance: 636.9
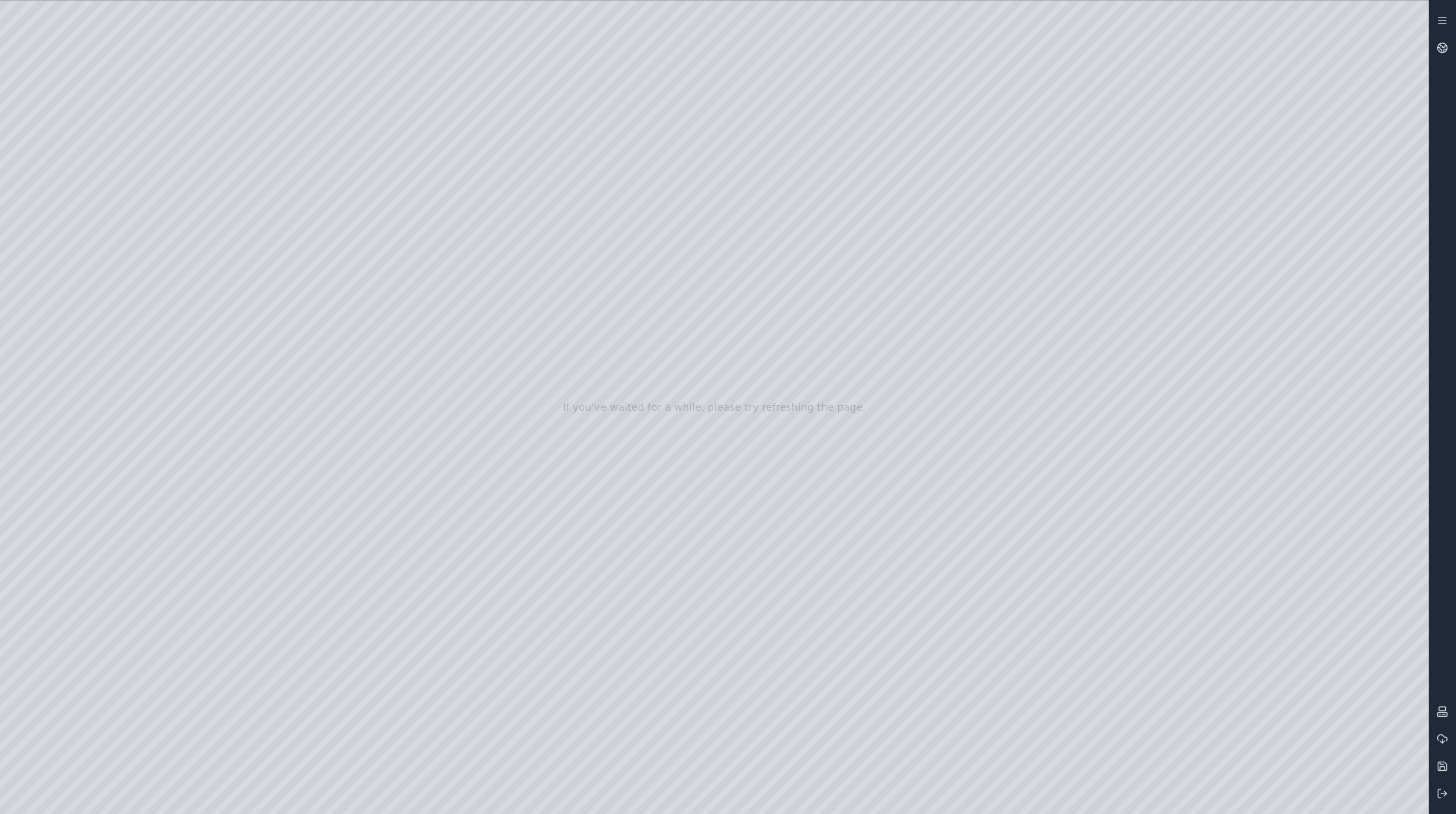
drag, startPoint x: 628, startPoint y: 465, endPoint x: 69, endPoint y: 774, distance: 638.7
drag, startPoint x: 635, startPoint y: 414, endPoint x: 0, endPoint y: 806, distance: 746.2
drag, startPoint x: 722, startPoint y: 447, endPoint x: 612, endPoint y: 503, distance: 123.4
drag, startPoint x: 581, startPoint y: 522, endPoint x: 626, endPoint y: 483, distance: 59.5
drag, startPoint x: 961, startPoint y: 488, endPoint x: 241, endPoint y: 682, distance: 745.7
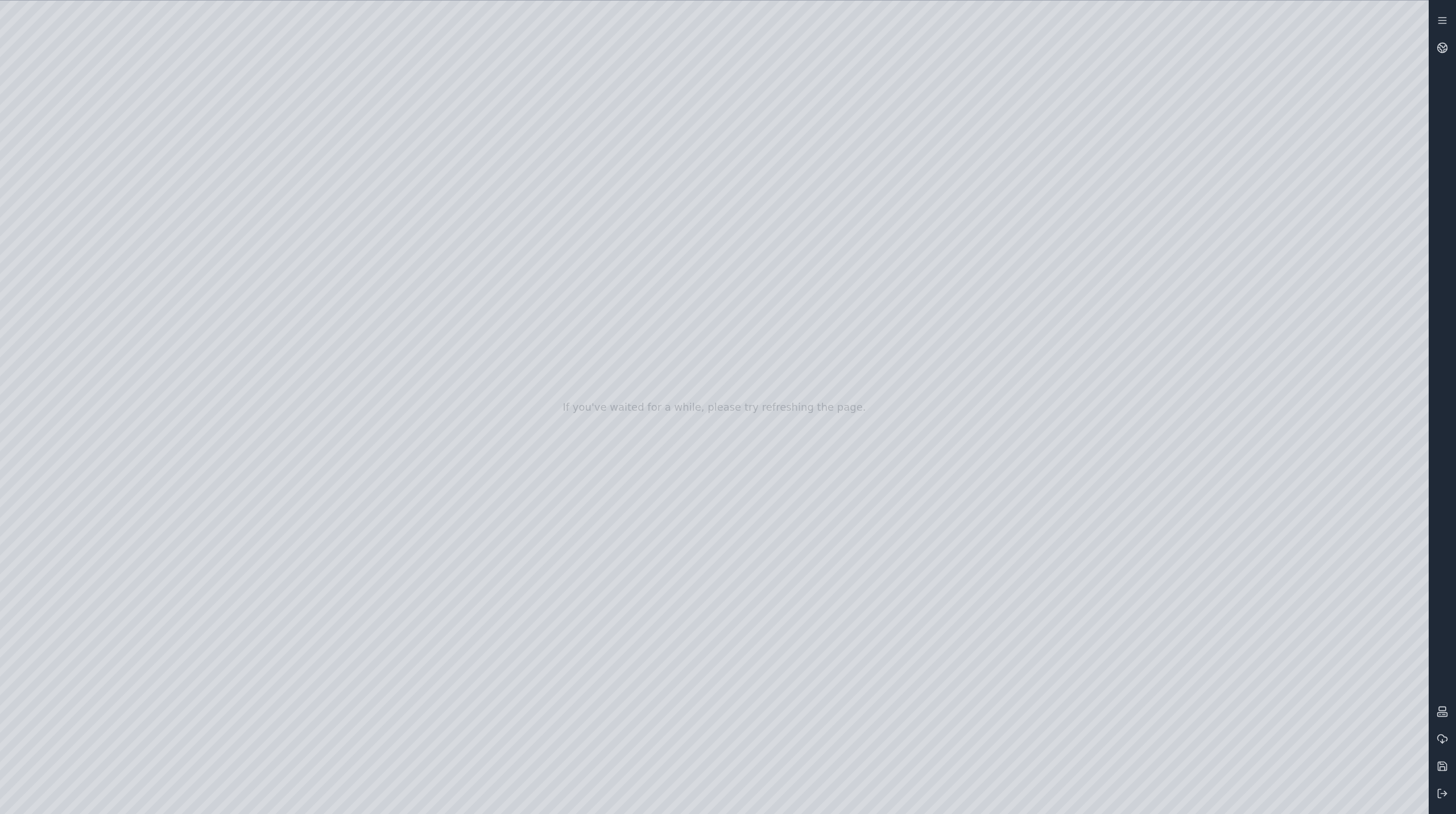
drag, startPoint x: 862, startPoint y: 528, endPoint x: 939, endPoint y: 508, distance: 79.6
drag, startPoint x: 574, startPoint y: 549, endPoint x: 745, endPoint y: 516, distance: 174.2
click at [752, 514] on div at bounding box center [714, 407] width 1429 height 813
drag, startPoint x: 639, startPoint y: 544, endPoint x: 523, endPoint y: 648, distance: 155.8
drag, startPoint x: 974, startPoint y: 410, endPoint x: 407, endPoint y: 578, distance: 591.4
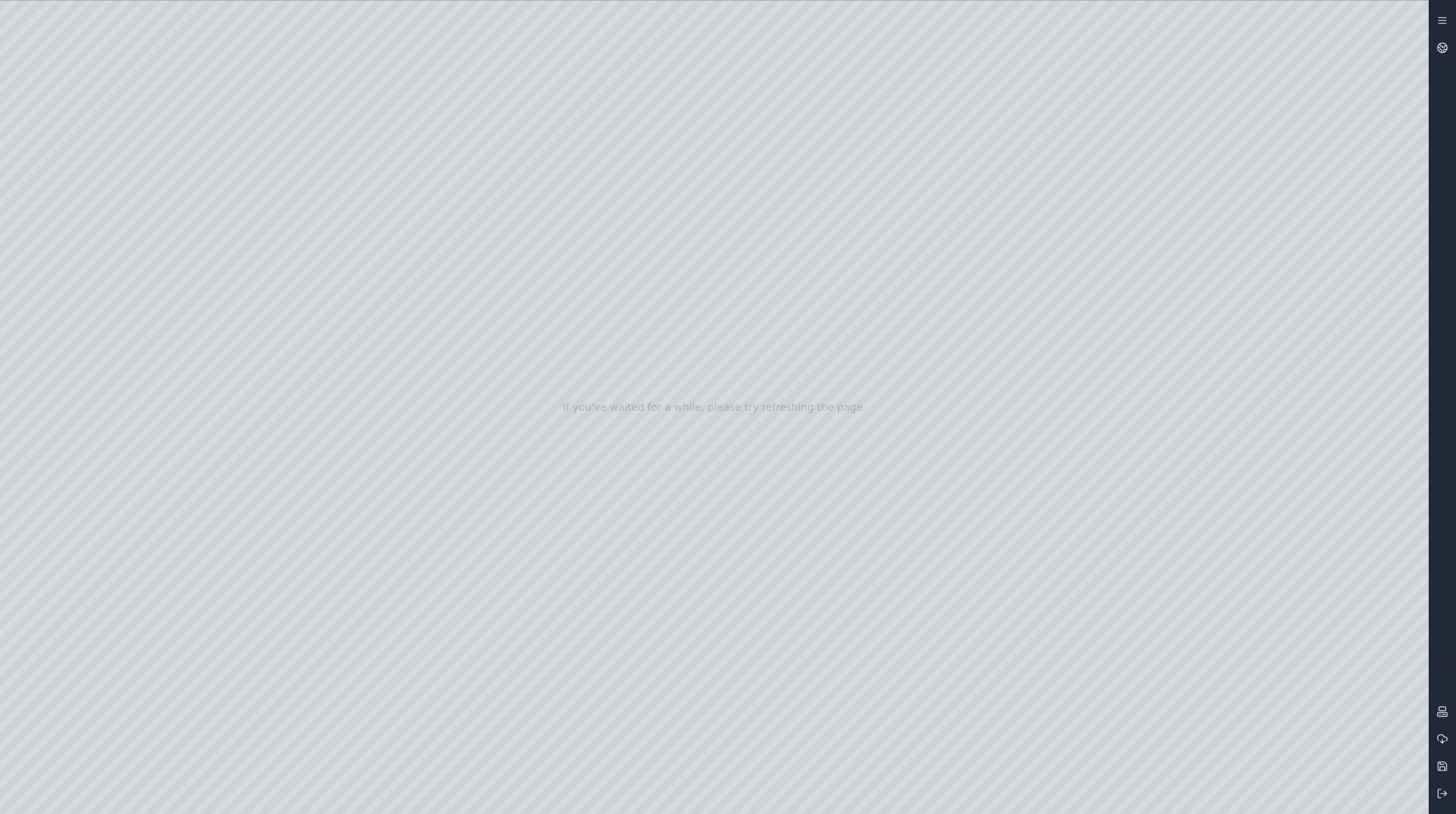
drag, startPoint x: 937, startPoint y: 439, endPoint x: 457, endPoint y: 564, distance: 496.0
drag, startPoint x: 846, startPoint y: 433, endPoint x: 388, endPoint y: 594, distance: 485.5
drag, startPoint x: 776, startPoint y: 436, endPoint x: 248, endPoint y: 718, distance: 598.6
drag, startPoint x: 680, startPoint y: 469, endPoint x: 250, endPoint y: 705, distance: 490.5
drag, startPoint x: 540, startPoint y: 482, endPoint x: 674, endPoint y: 637, distance: 204.9
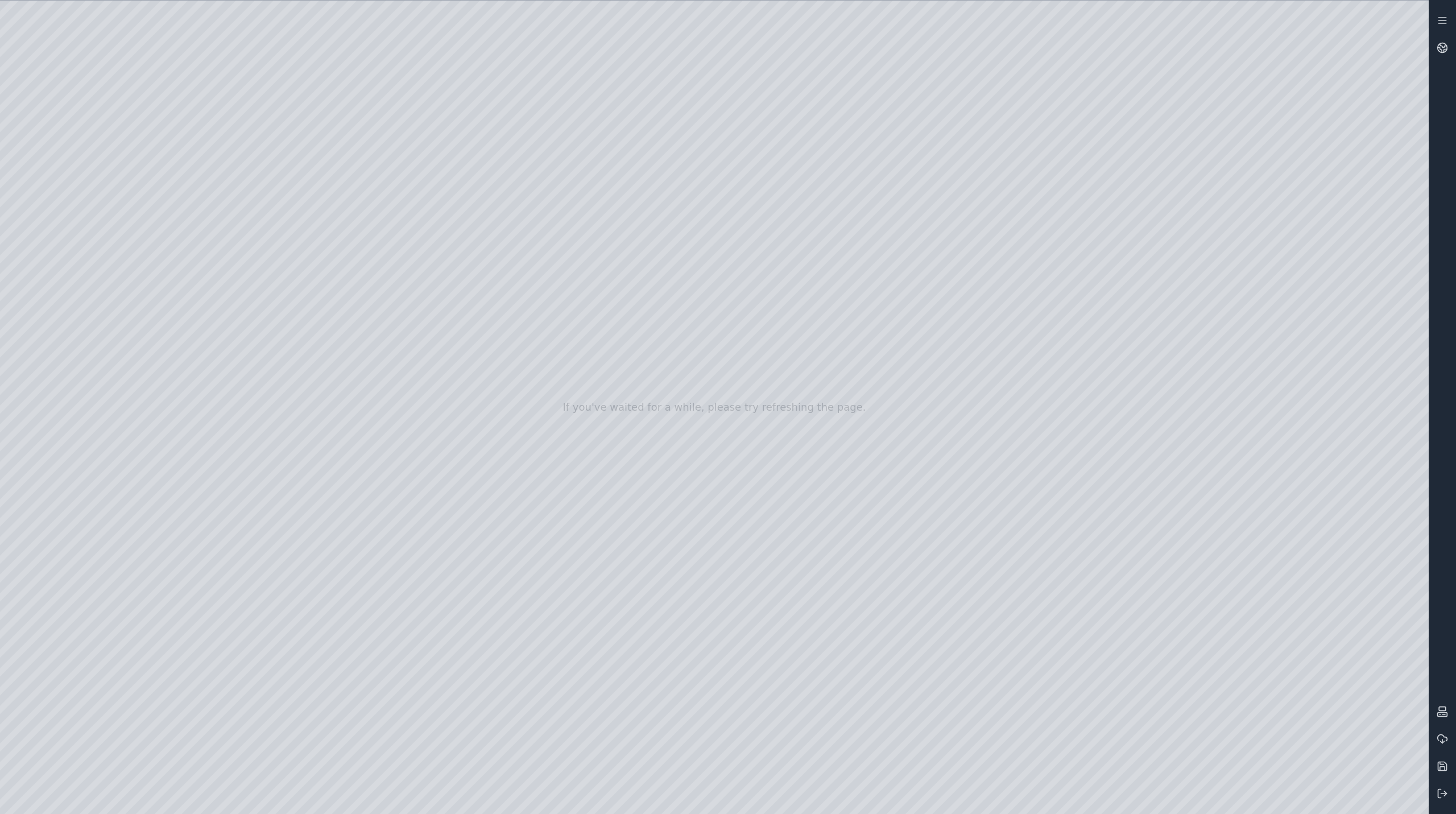
drag, startPoint x: 834, startPoint y: 482, endPoint x: 359, endPoint y: 605, distance: 490.7
drag, startPoint x: 878, startPoint y: 469, endPoint x: 166, endPoint y: 591, distance: 722.4
drag, startPoint x: 646, startPoint y: 512, endPoint x: 505, endPoint y: 465, distance: 148.6
drag, startPoint x: 1002, startPoint y: 414, endPoint x: 362, endPoint y: 489, distance: 644.4
drag, startPoint x: 857, startPoint y: 418, endPoint x: 303, endPoint y: 574, distance: 575.5
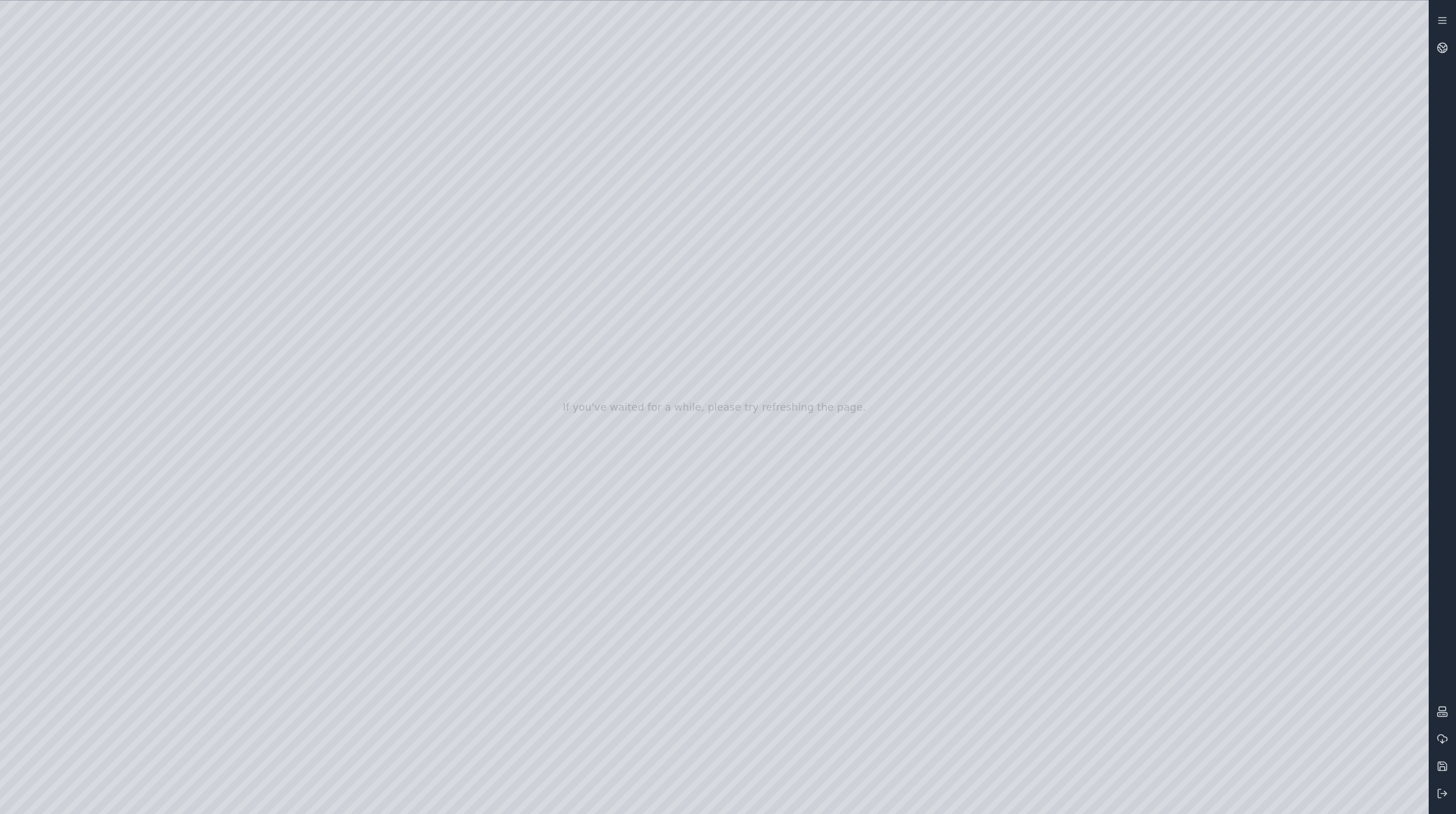
drag, startPoint x: 869, startPoint y: 483, endPoint x: 297, endPoint y: 551, distance: 576.0
drag, startPoint x: 841, startPoint y: 402, endPoint x: 579, endPoint y: 549, distance: 300.4
drag, startPoint x: 946, startPoint y: 232, endPoint x: 491, endPoint y: 436, distance: 498.6
drag, startPoint x: 684, startPoint y: 372, endPoint x: 496, endPoint y: 435, distance: 198.3
drag, startPoint x: 1107, startPoint y: 442, endPoint x: 674, endPoint y: 445, distance: 433.0
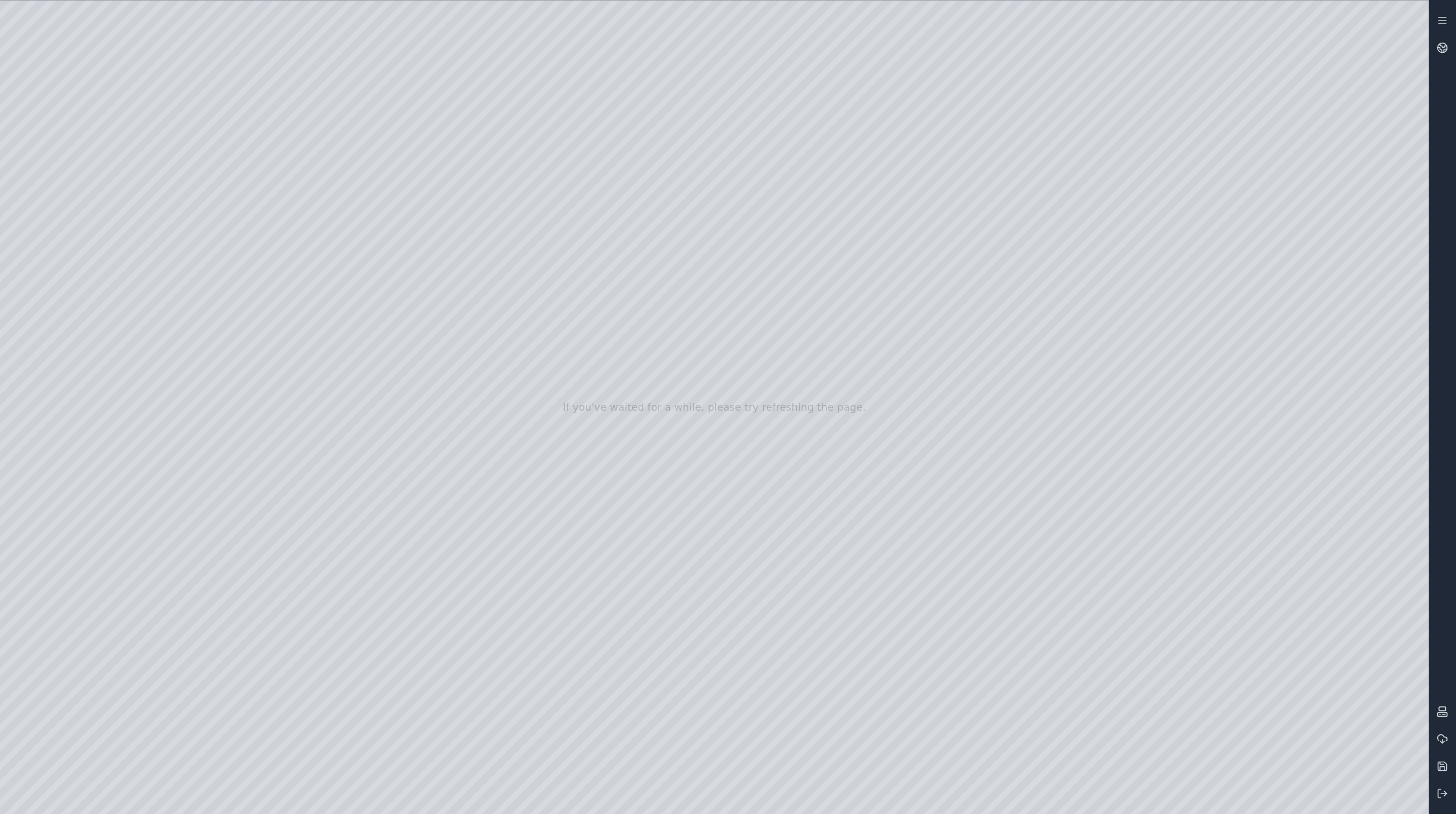
drag, startPoint x: 1166, startPoint y: 447, endPoint x: 947, endPoint y: 468, distance: 220.0
drag, startPoint x: 781, startPoint y: 504, endPoint x: 1286, endPoint y: 398, distance: 516.0
drag, startPoint x: 878, startPoint y: 482, endPoint x: 1204, endPoint y: 407, distance: 334.5
drag, startPoint x: 810, startPoint y: 488, endPoint x: 1073, endPoint y: 405, distance: 275.8
click at [370, 291] on div at bounding box center [714, 407] width 1429 height 813
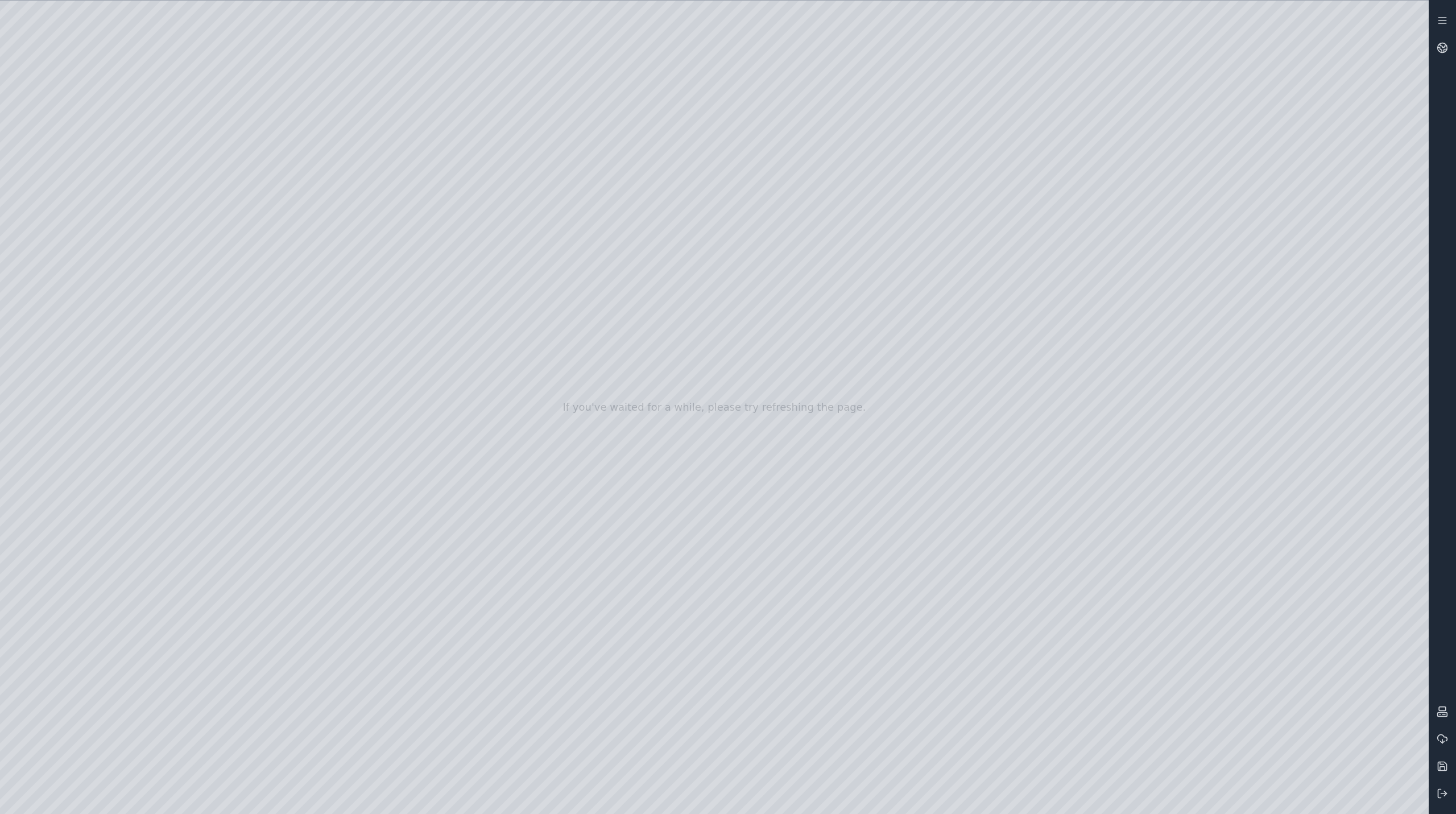
click at [364, 293] on div at bounding box center [714, 407] width 1429 height 813
click at [359, 291] on div at bounding box center [714, 407] width 1429 height 813
click at [359, 498] on div at bounding box center [714, 407] width 1429 height 813
click at [370, 501] on div at bounding box center [714, 407] width 1429 height 813
click at [370, 473] on div at bounding box center [714, 407] width 1429 height 813
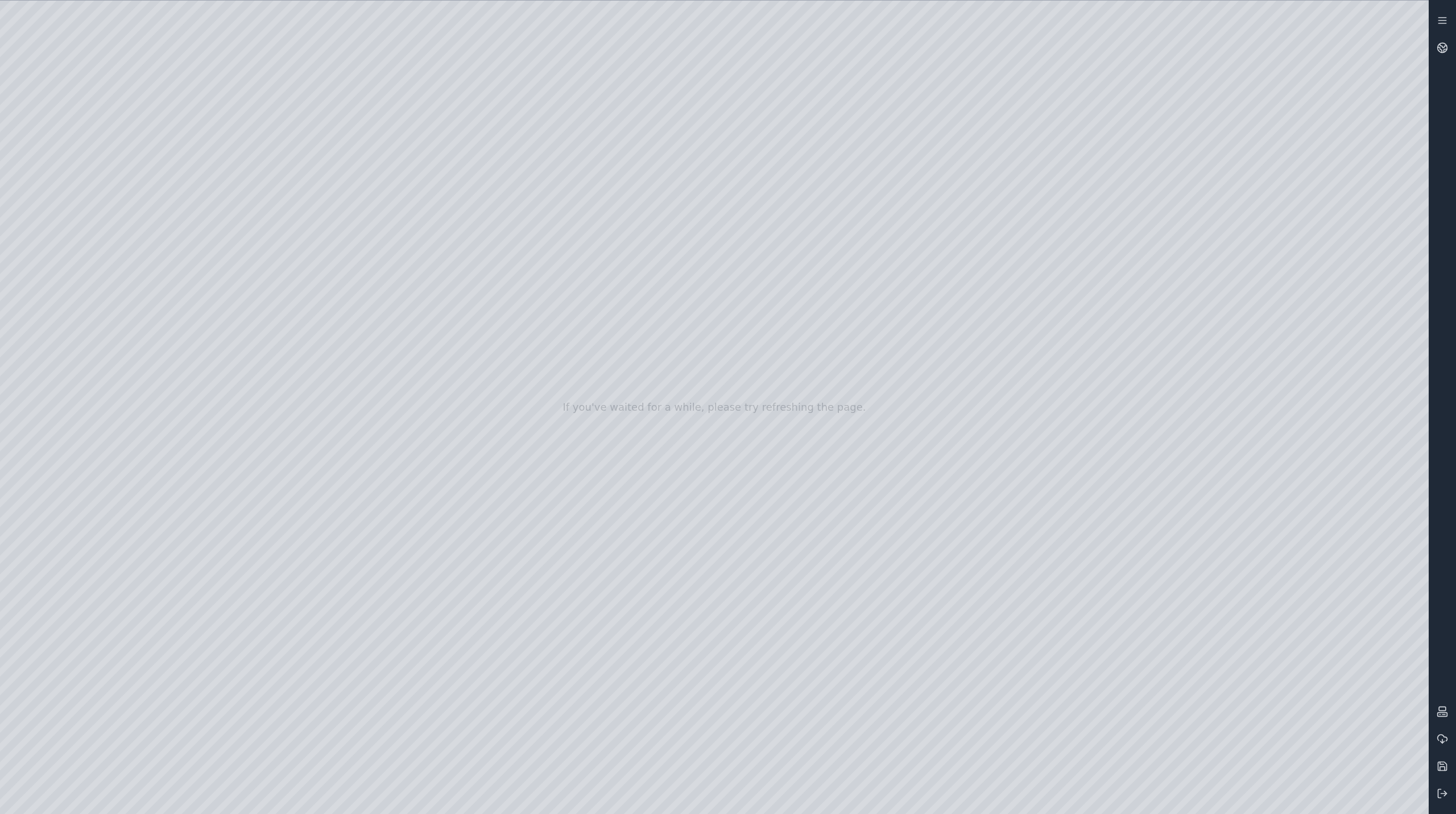
click at [375, 471] on div at bounding box center [714, 407] width 1429 height 813
click at [363, 532] on div at bounding box center [714, 407] width 1429 height 813
click at [368, 536] on div at bounding box center [714, 407] width 1429 height 813
click at [370, 451] on div at bounding box center [714, 407] width 1429 height 813
click at [368, 454] on div at bounding box center [714, 407] width 1429 height 813
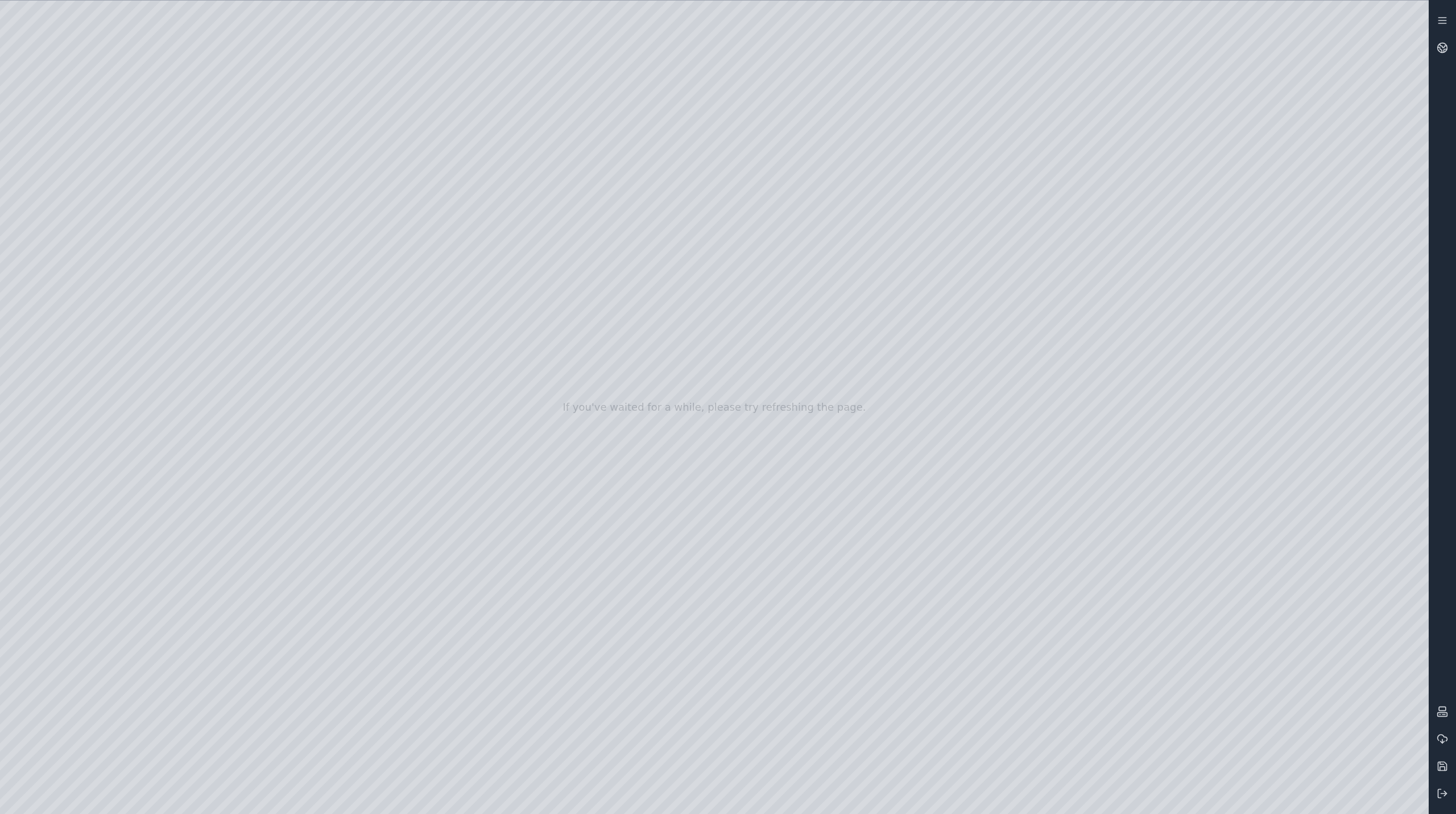
click at [368, 454] on div at bounding box center [714, 407] width 1429 height 813
click at [360, 484] on div at bounding box center [714, 407] width 1429 height 813
drag, startPoint x: 556, startPoint y: 474, endPoint x: 785, endPoint y: 422, distance: 234.8
click at [785, 422] on div at bounding box center [714, 407] width 1429 height 813
drag, startPoint x: 617, startPoint y: 463, endPoint x: 1223, endPoint y: 341, distance: 618.2
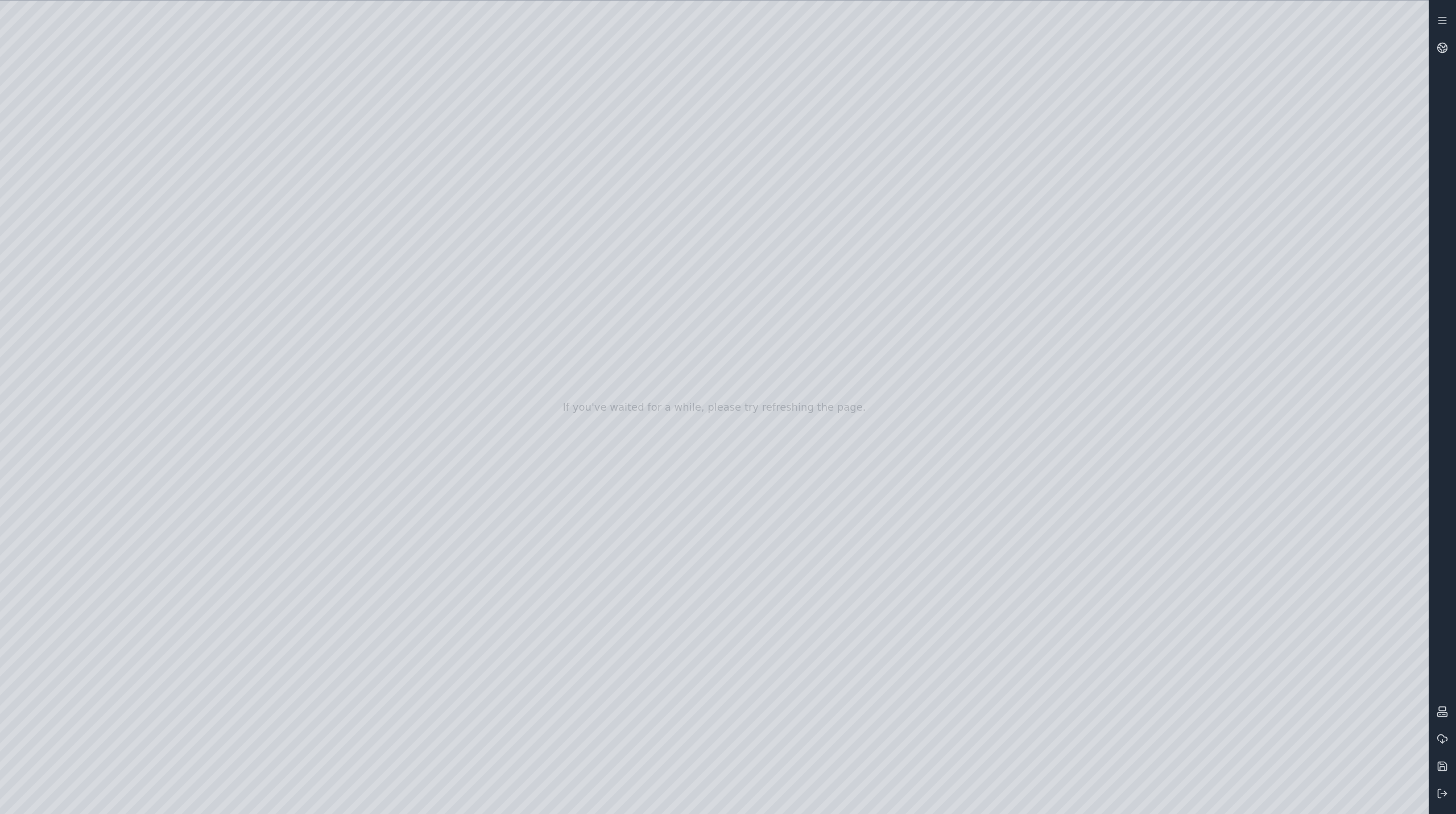
click at [366, 489] on div at bounding box center [714, 407] width 1429 height 813
click at [364, 426] on div at bounding box center [714, 407] width 1429 height 813
click at [362, 457] on div at bounding box center [714, 407] width 1429 height 813
click at [368, 431] on div at bounding box center [714, 407] width 1429 height 813
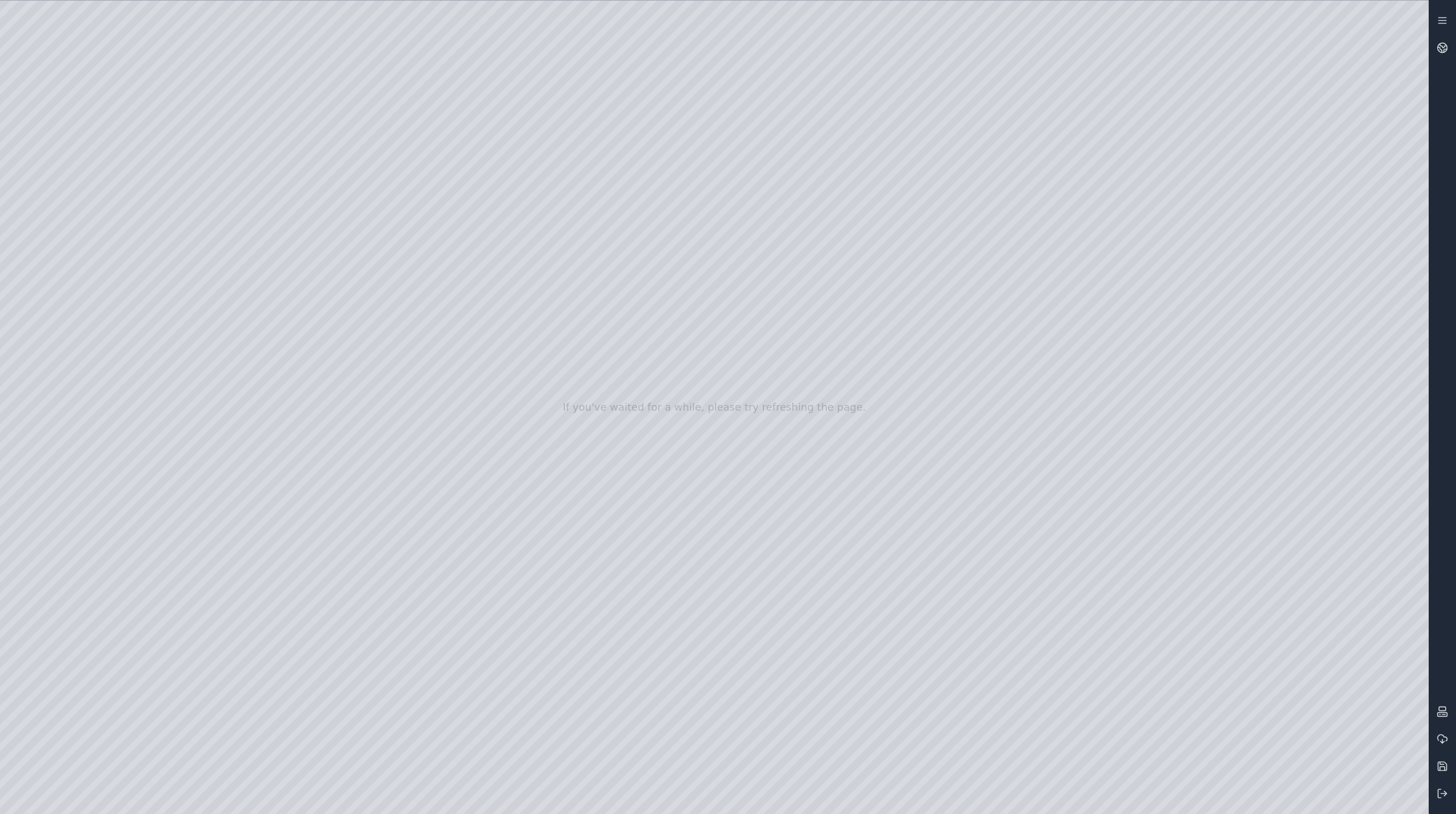
click at [367, 278] on div at bounding box center [714, 407] width 1429 height 813
click at [359, 311] on div at bounding box center [714, 407] width 1429 height 813
click at [363, 332] on div at bounding box center [714, 407] width 1429 height 813
click at [359, 367] on div at bounding box center [714, 407] width 1429 height 813
click at [367, 397] on div at bounding box center [714, 407] width 1429 height 813
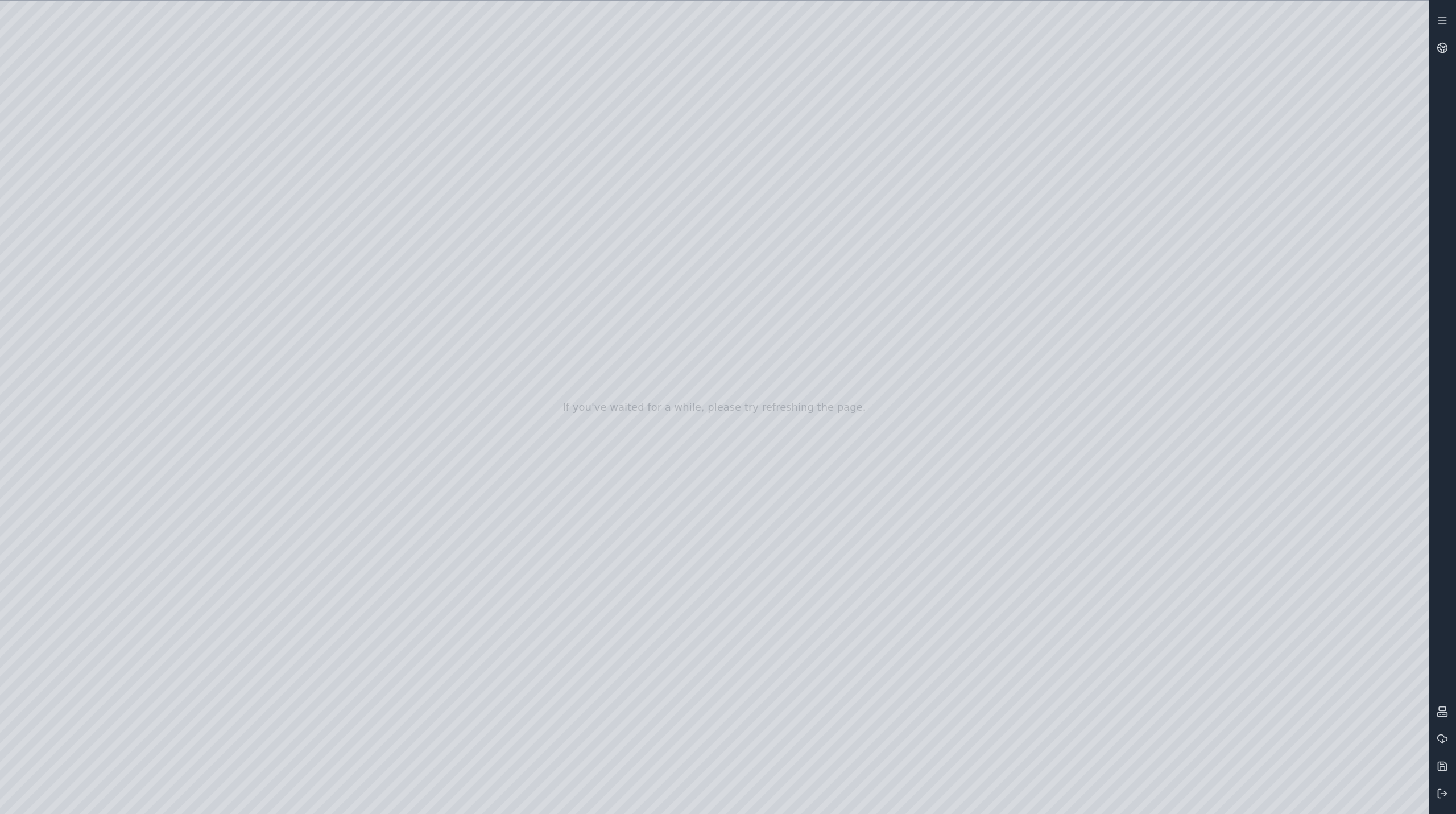
drag, startPoint x: 694, startPoint y: 323, endPoint x: 1070, endPoint y: 258, distance: 381.6
click at [374, 395] on div at bounding box center [714, 407] width 1429 height 813
click at [372, 362] on div at bounding box center [714, 407] width 1429 height 813
click at [373, 339] on div at bounding box center [714, 407] width 1429 height 813
click at [368, 306] on div at bounding box center [714, 407] width 1429 height 813
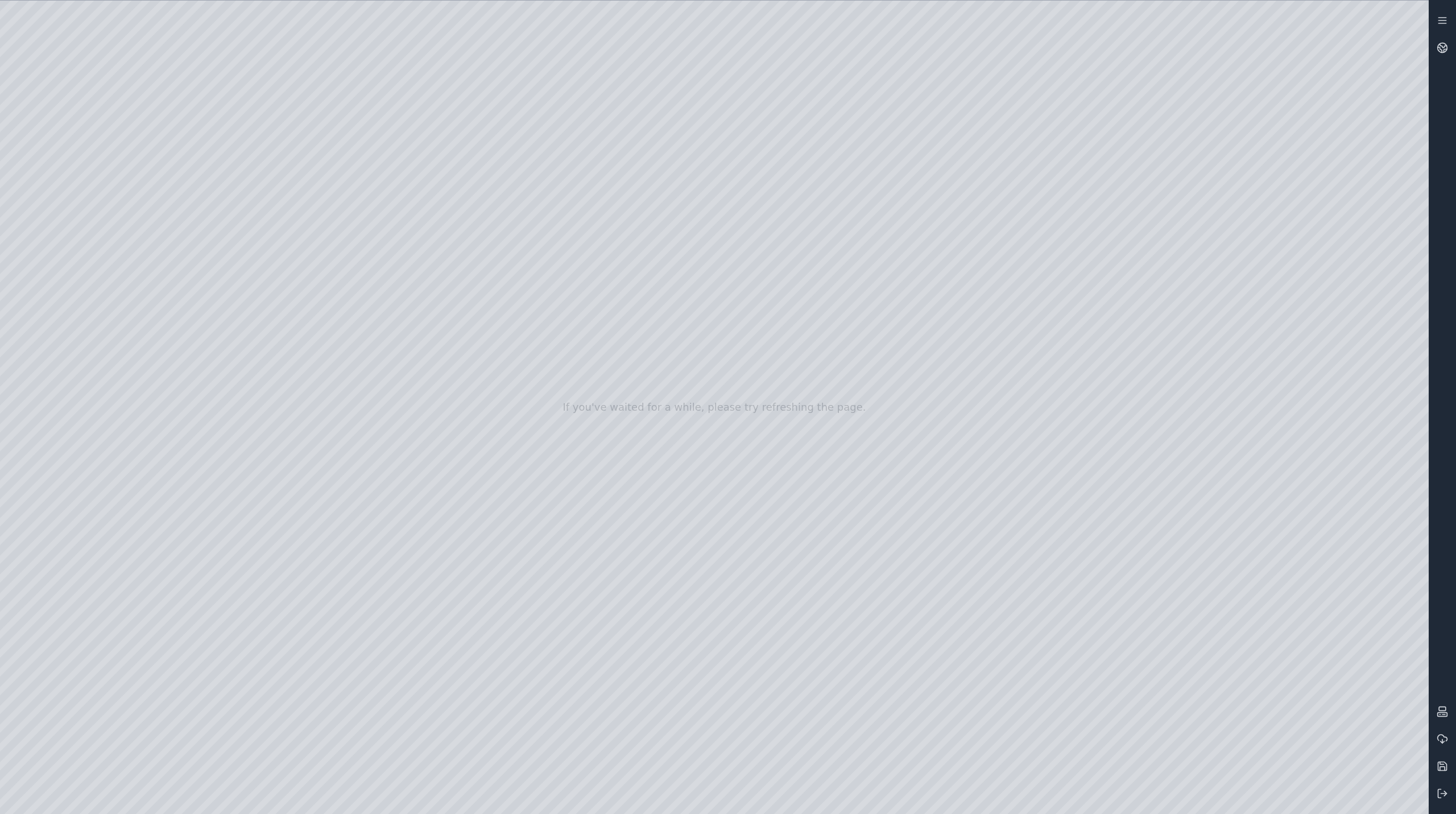
click at [370, 270] on div at bounding box center [714, 407] width 1429 height 813
click at [359, 248] on div at bounding box center [714, 407] width 1429 height 813
click at [359, 246] on div at bounding box center [714, 407] width 1429 height 813
click at [361, 482] on div at bounding box center [714, 407] width 1429 height 813
click at [361, 481] on div at bounding box center [714, 407] width 1429 height 813
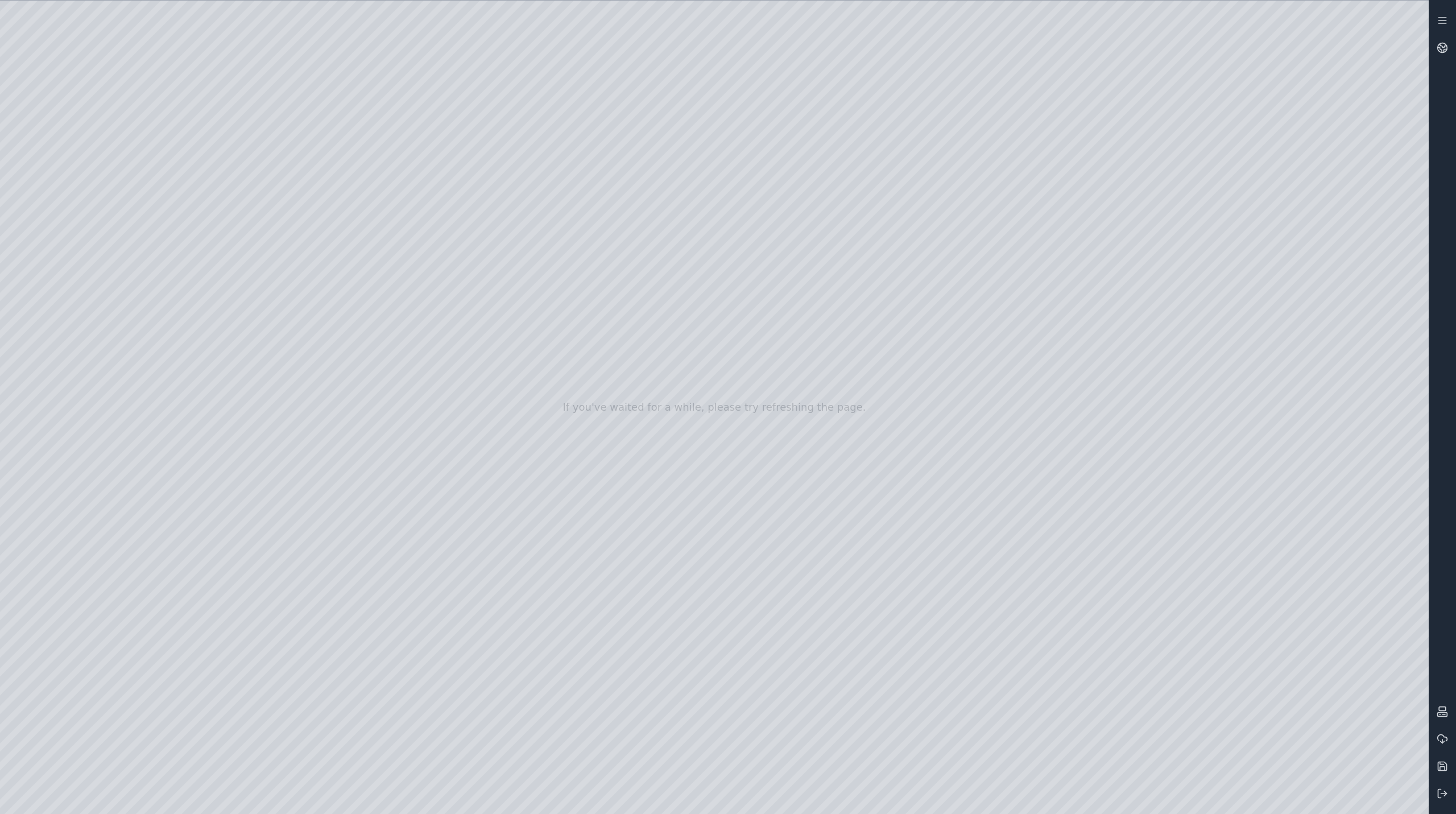
click at [359, 447] on div at bounding box center [714, 407] width 1429 height 813
drag, startPoint x: 914, startPoint y: 347, endPoint x: 661, endPoint y: 371, distance: 254.1
click at [360, 441] on div at bounding box center [714, 407] width 1429 height 813
click at [358, 480] on div at bounding box center [714, 407] width 1429 height 813
click at [357, 486] on div at bounding box center [714, 407] width 1429 height 813
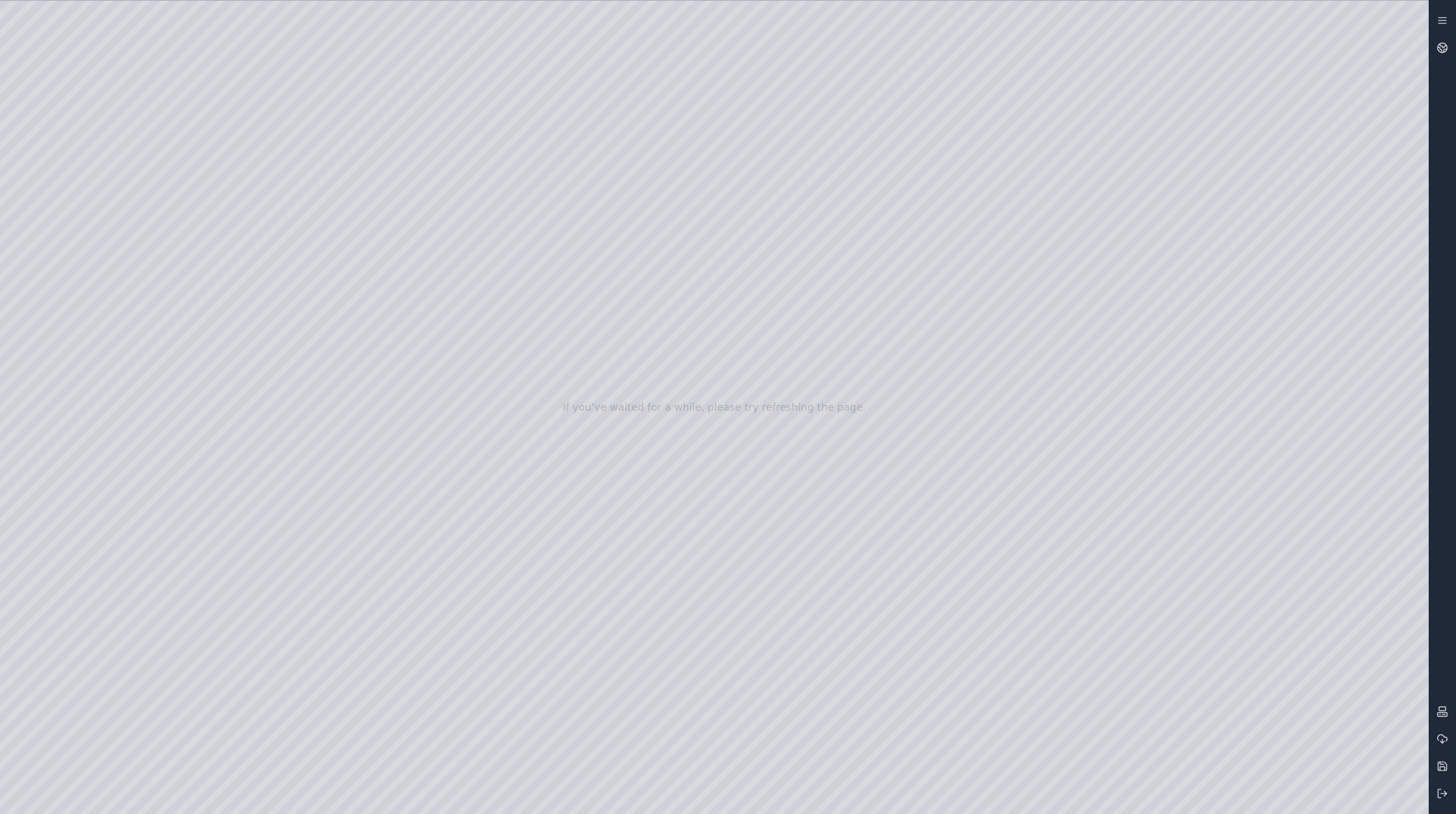
click at [357, 538] on div at bounding box center [714, 407] width 1429 height 813
click at [357, 536] on div at bounding box center [714, 407] width 1429 height 813
click at [358, 624] on div at bounding box center [714, 407] width 1429 height 813
click at [362, 588] on div at bounding box center [714, 407] width 1429 height 813
click at [359, 560] on div at bounding box center [714, 407] width 1429 height 813
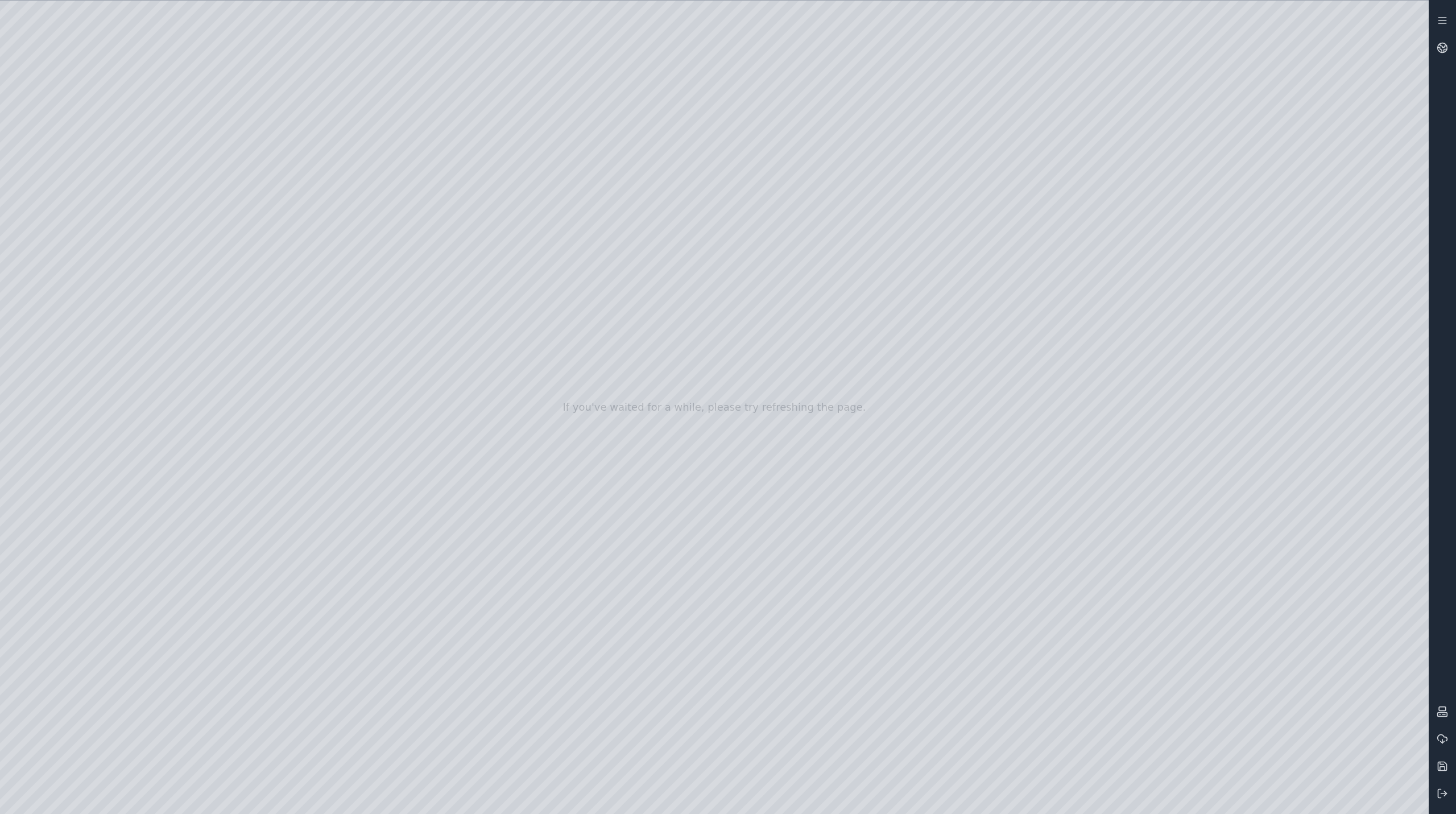
click at [364, 529] on div at bounding box center [714, 407] width 1429 height 813
click at [369, 501] on div at bounding box center [714, 407] width 1429 height 813
click at [364, 647] on div at bounding box center [714, 407] width 1429 height 813
click at [368, 501] on div at bounding box center [714, 407] width 1429 height 813
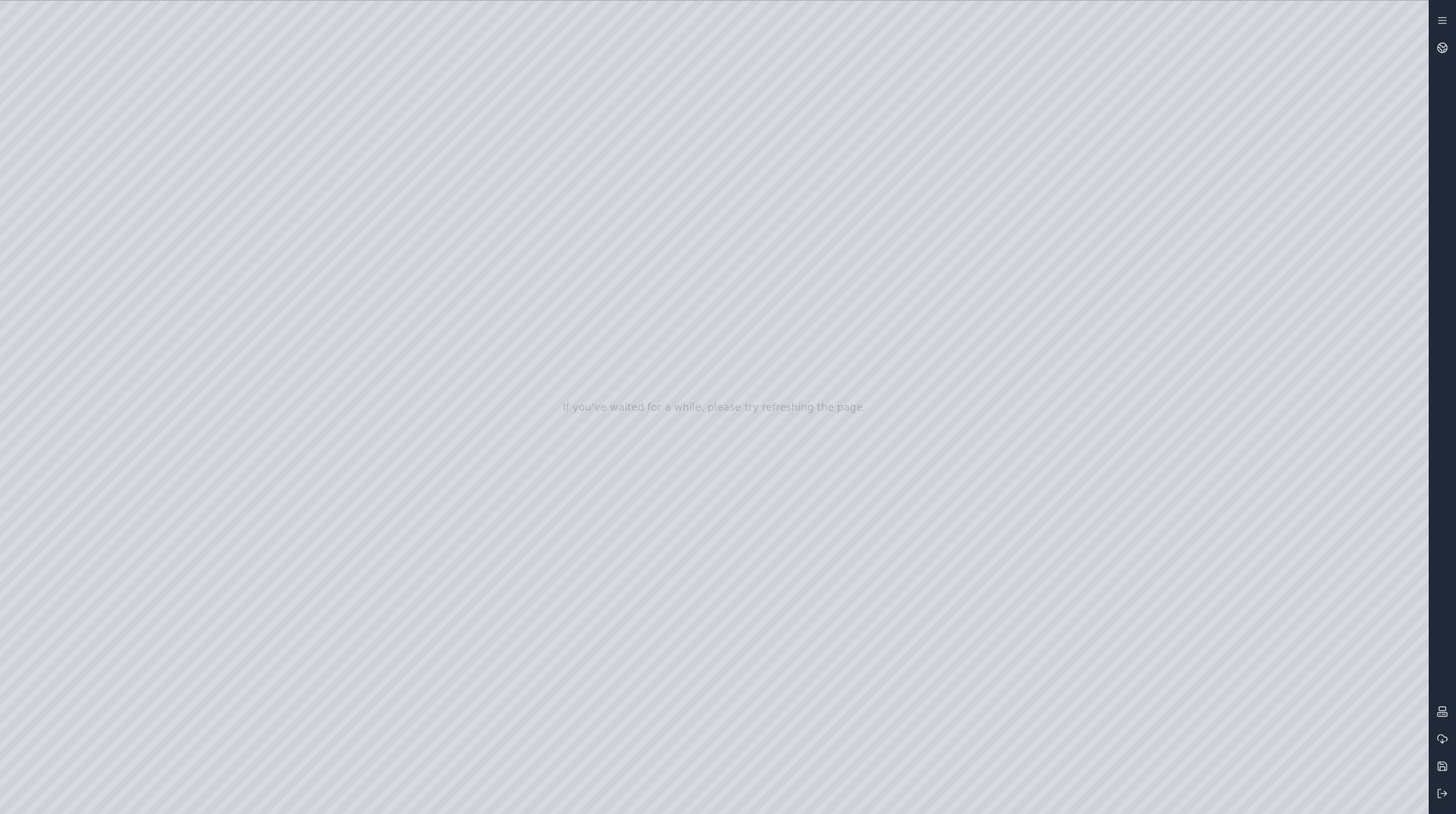
drag, startPoint x: 688, startPoint y: 276, endPoint x: 743, endPoint y: 701, distance: 428.5
drag, startPoint x: 776, startPoint y: 334, endPoint x: 729, endPoint y: 769, distance: 437.5
click at [366, 506] on div at bounding box center [714, 407] width 1429 height 813
click at [366, 526] on div at bounding box center [714, 407] width 1429 height 813
click at [364, 562] on div at bounding box center [714, 407] width 1429 height 813
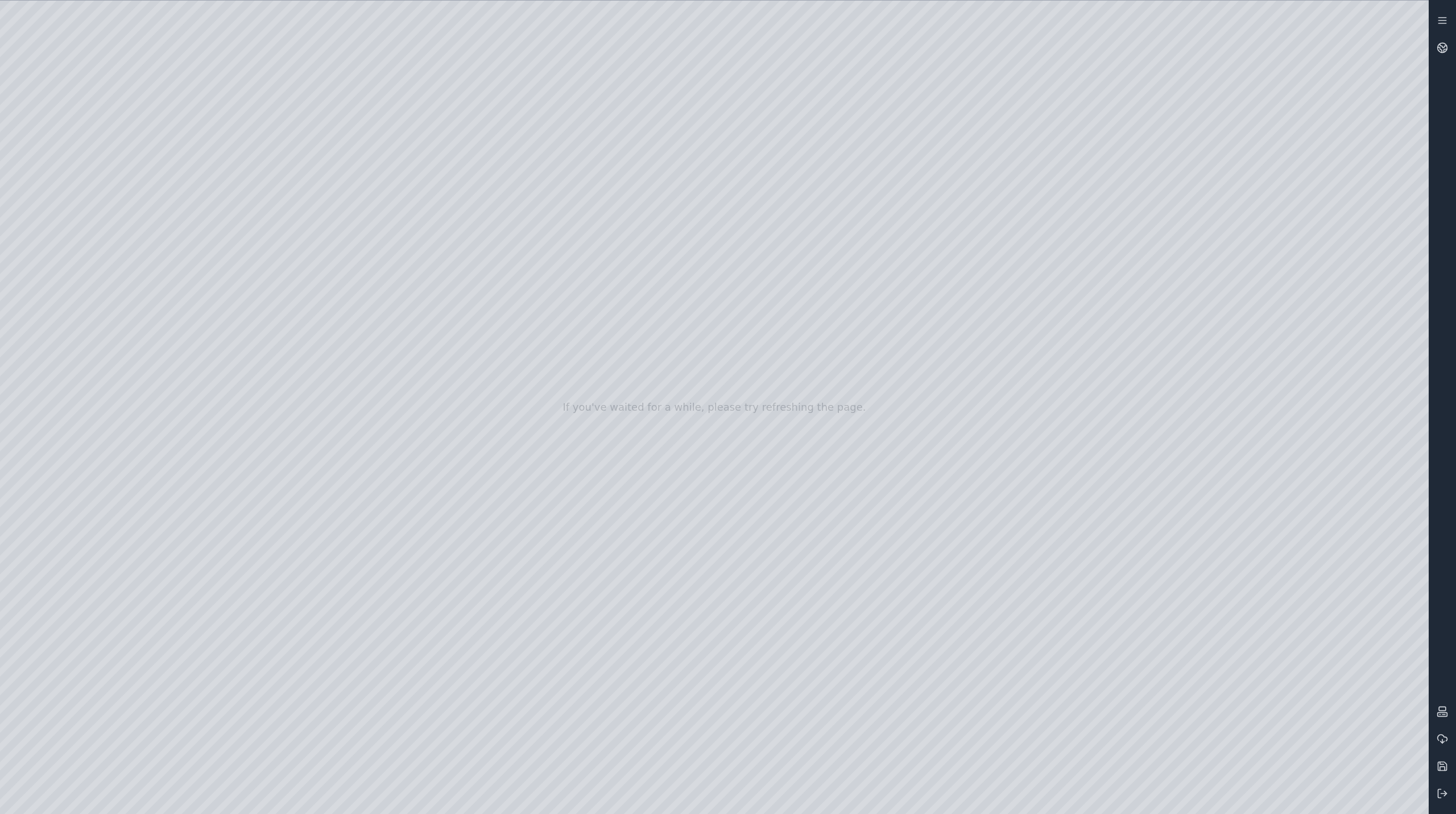
click at [362, 598] on div at bounding box center [714, 407] width 1429 height 813
click at [364, 617] on div at bounding box center [714, 407] width 1429 height 813
click at [367, 653] on div at bounding box center [714, 407] width 1429 height 813
click at [356, 377] on div at bounding box center [714, 407] width 1429 height 813
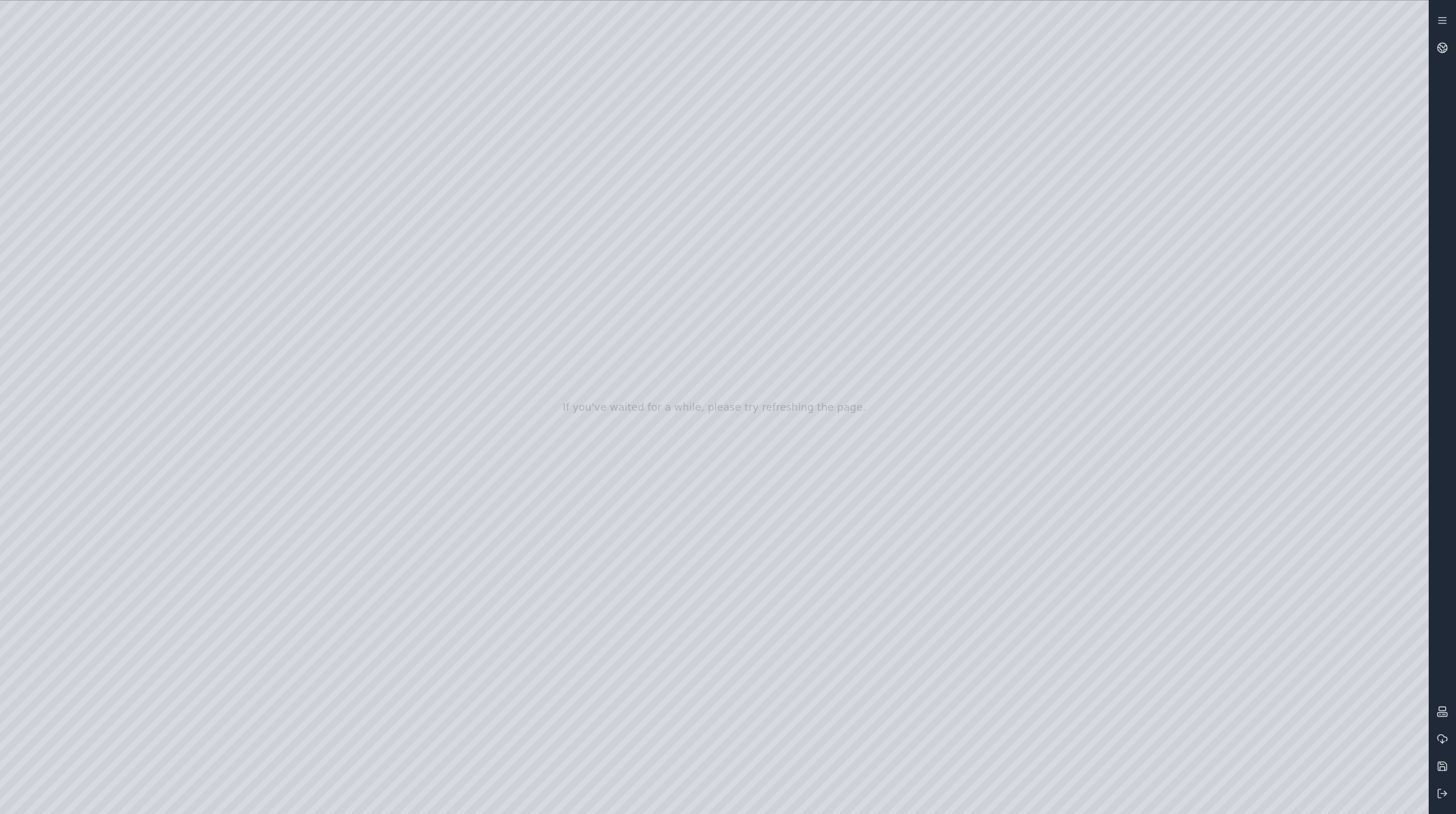
click at [367, 473] on div at bounding box center [714, 407] width 1429 height 813
click at [361, 531] on div at bounding box center [714, 407] width 1429 height 813
click at [237, 19] on div at bounding box center [714, 407] width 1429 height 813
click at [302, 16] on div at bounding box center [714, 407] width 1429 height 813
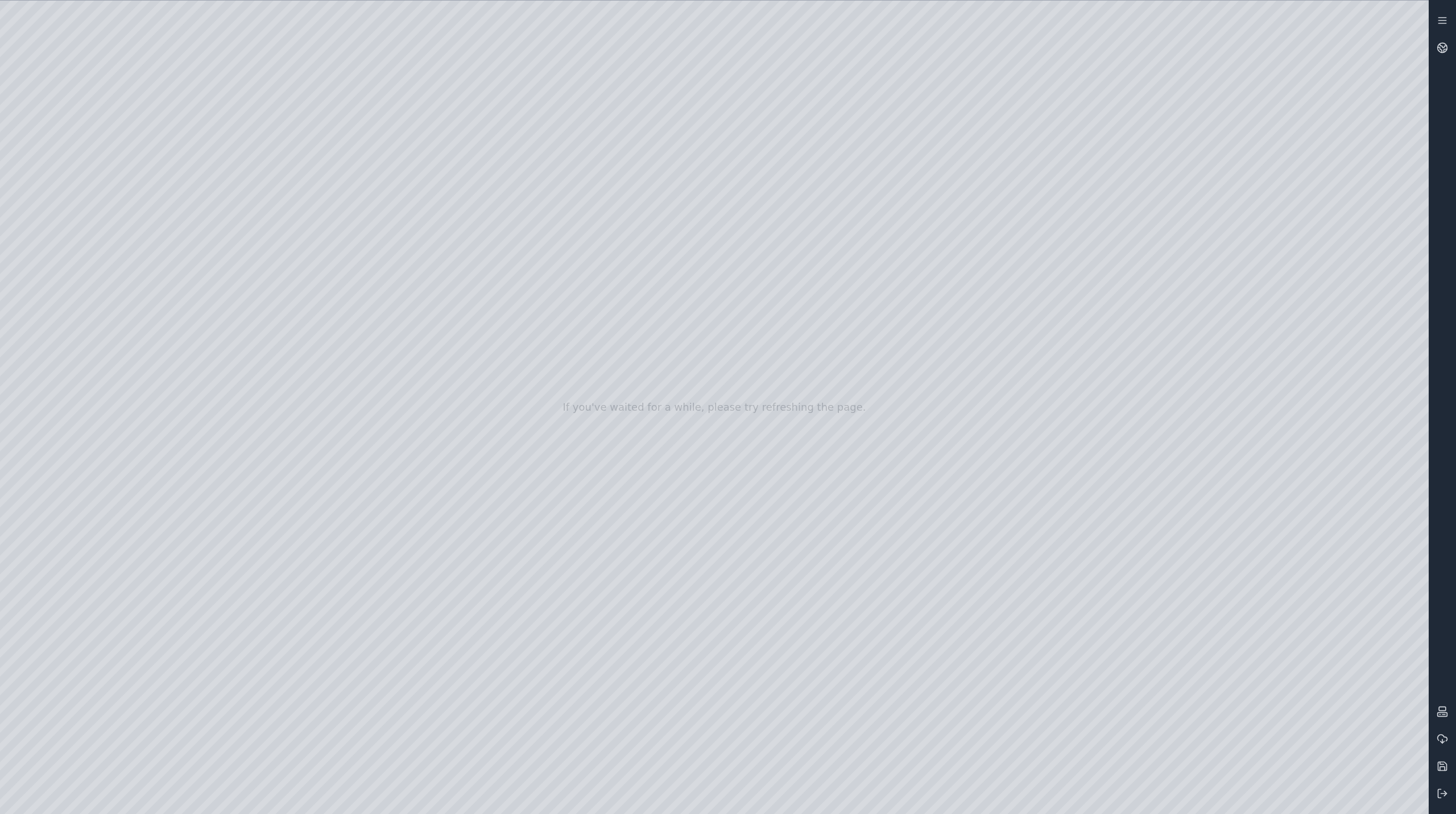
click at [361, 535] on div at bounding box center [714, 407] width 1429 height 813
click at [366, 473] on div at bounding box center [714, 407] width 1429 height 813
click at [362, 529] on div at bounding box center [714, 407] width 1429 height 813
click at [359, 598] on div at bounding box center [714, 407] width 1429 height 813
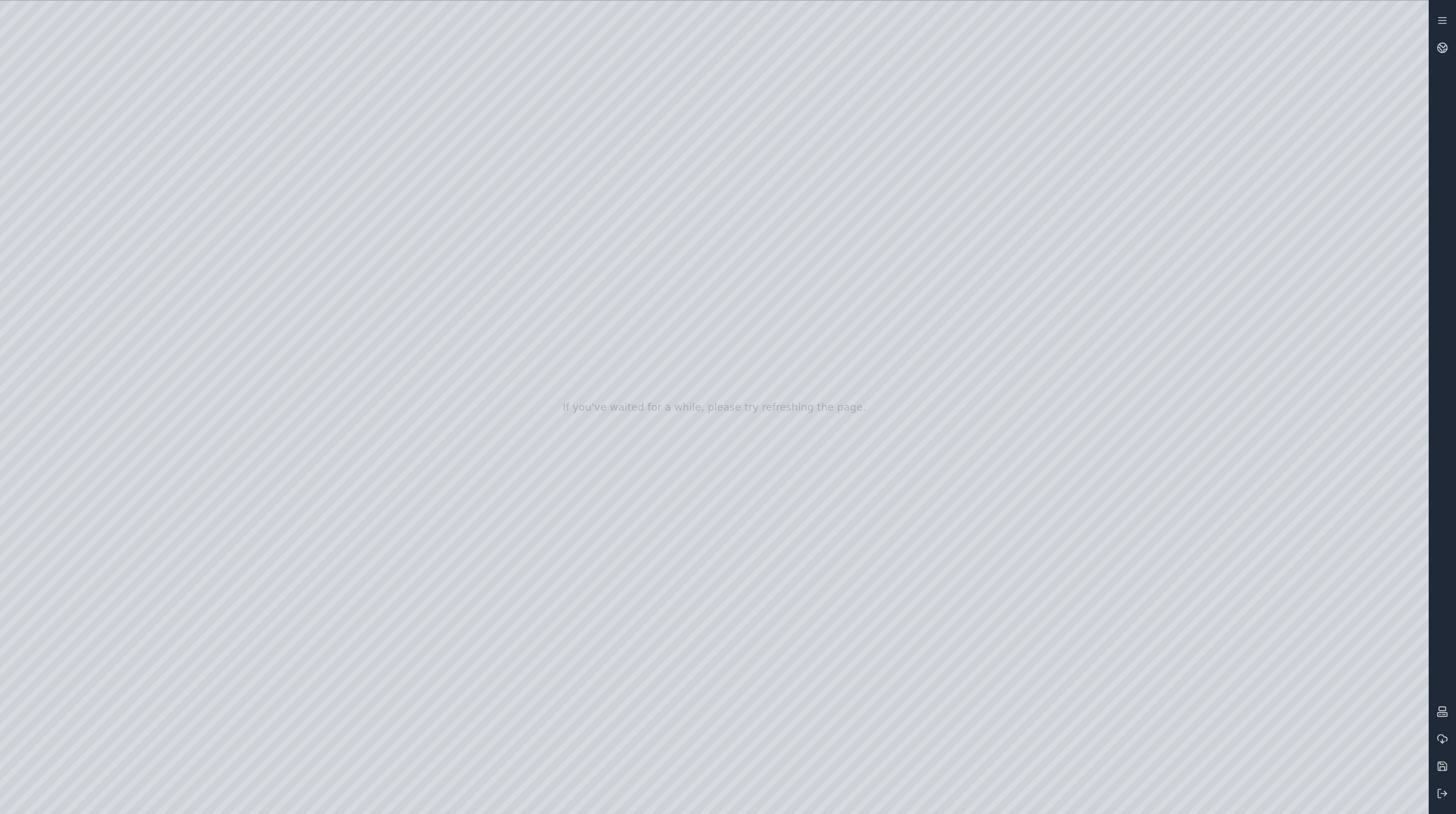
click at [359, 628] on div at bounding box center [714, 407] width 1429 height 813
drag, startPoint x: 1011, startPoint y: 425, endPoint x: 913, endPoint y: 502, distance: 124.6
click at [370, 624] on div at bounding box center [714, 407] width 1429 height 813
click at [366, 599] on div at bounding box center [714, 407] width 1429 height 813
click at [366, 597] on div at bounding box center [714, 407] width 1429 height 813
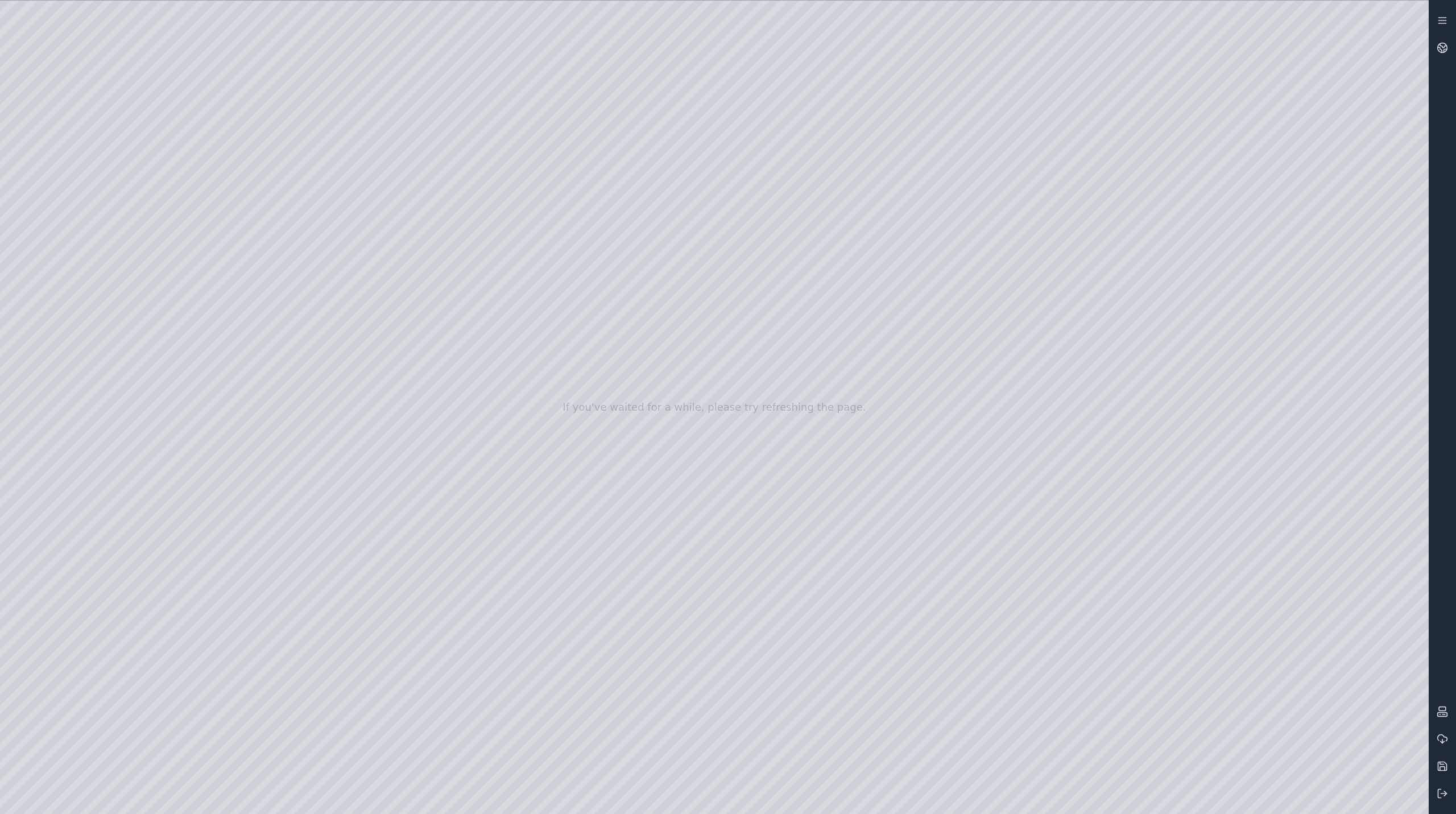
click at [366, 130] on div at bounding box center [714, 407] width 1429 height 813
click at [237, 248] on div at bounding box center [714, 407] width 1429 height 813
click at [365, 624] on div at bounding box center [714, 407] width 1429 height 813
click at [140, 16] on div at bounding box center [714, 407] width 1429 height 813
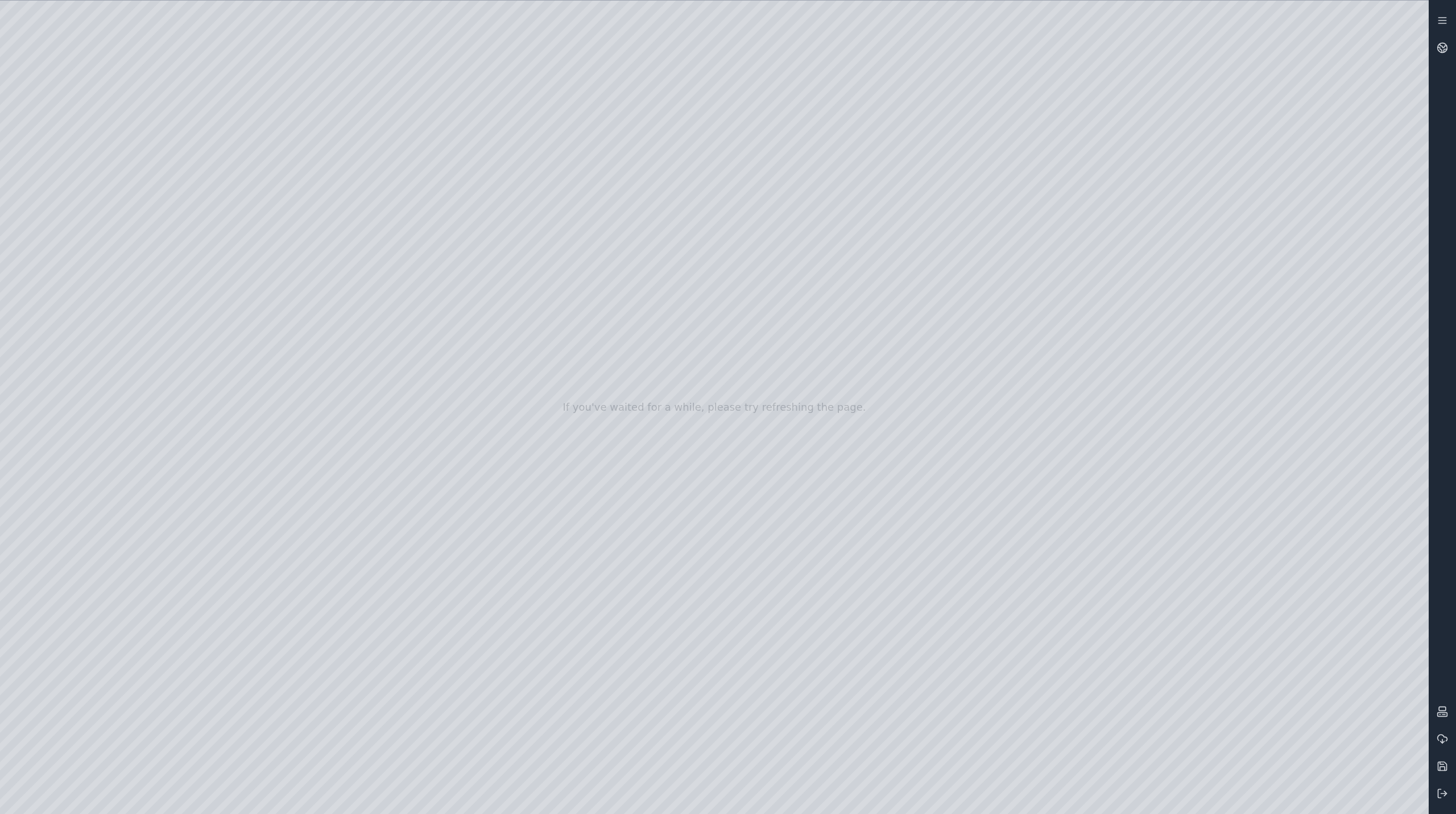
drag, startPoint x: 393, startPoint y: 640, endPoint x: 401, endPoint y: 178, distance: 462.1
click at [401, 178] on div at bounding box center [714, 407] width 1429 height 813
click at [356, 297] on div at bounding box center [714, 407] width 1429 height 813
click at [362, 315] on div at bounding box center [714, 407] width 1429 height 813
click at [694, 89] on div at bounding box center [714, 407] width 1429 height 813
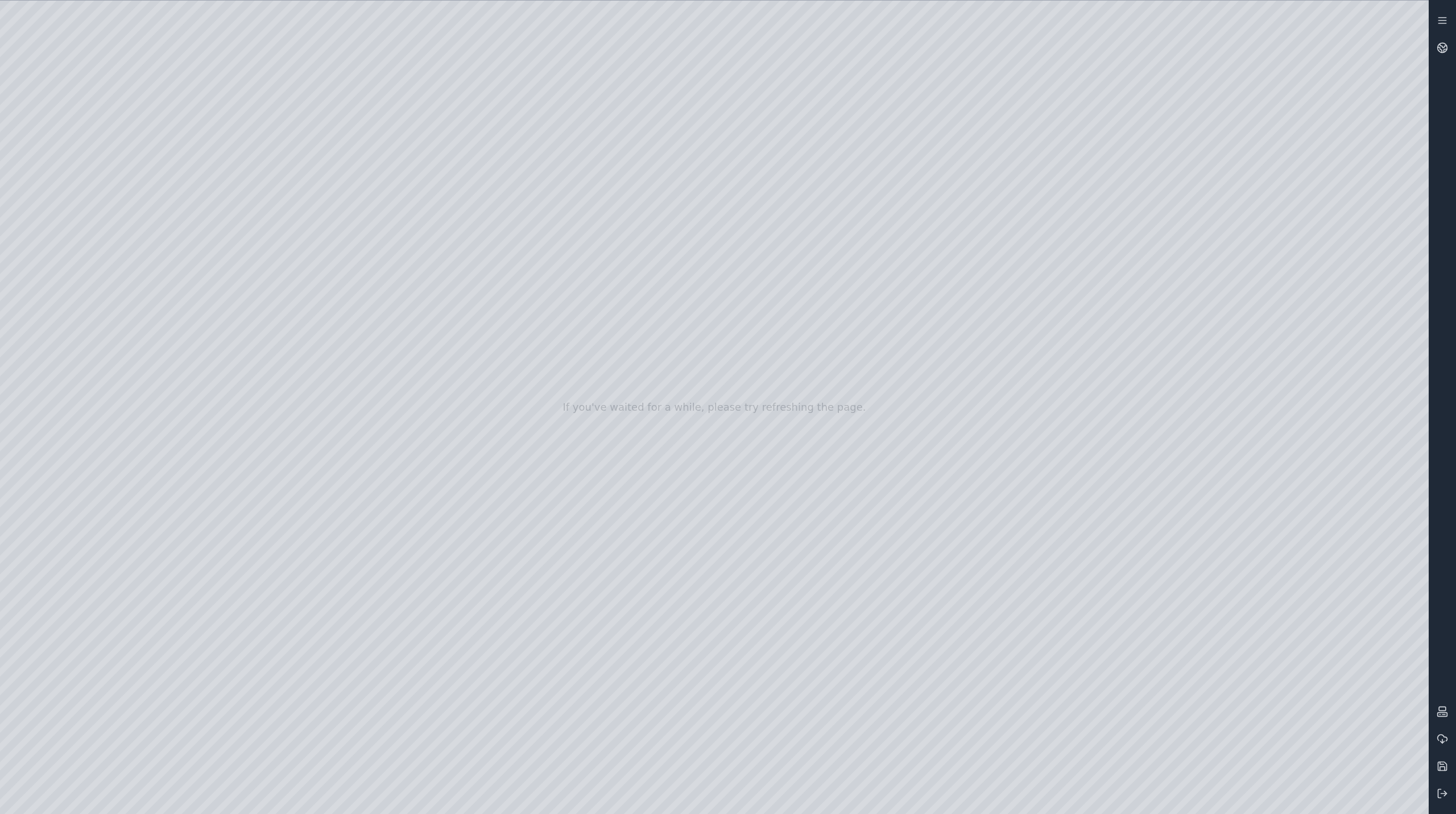
click at [7, 65] on div at bounding box center [714, 407] width 1429 height 813
click at [270, 7] on div at bounding box center [714, 407] width 1429 height 813
click at [382, 87] on div at bounding box center [714, 407] width 1429 height 813
click at [380, 87] on div at bounding box center [714, 407] width 1429 height 813
drag, startPoint x: 817, startPoint y: 311, endPoint x: 721, endPoint y: 197, distance: 149.0
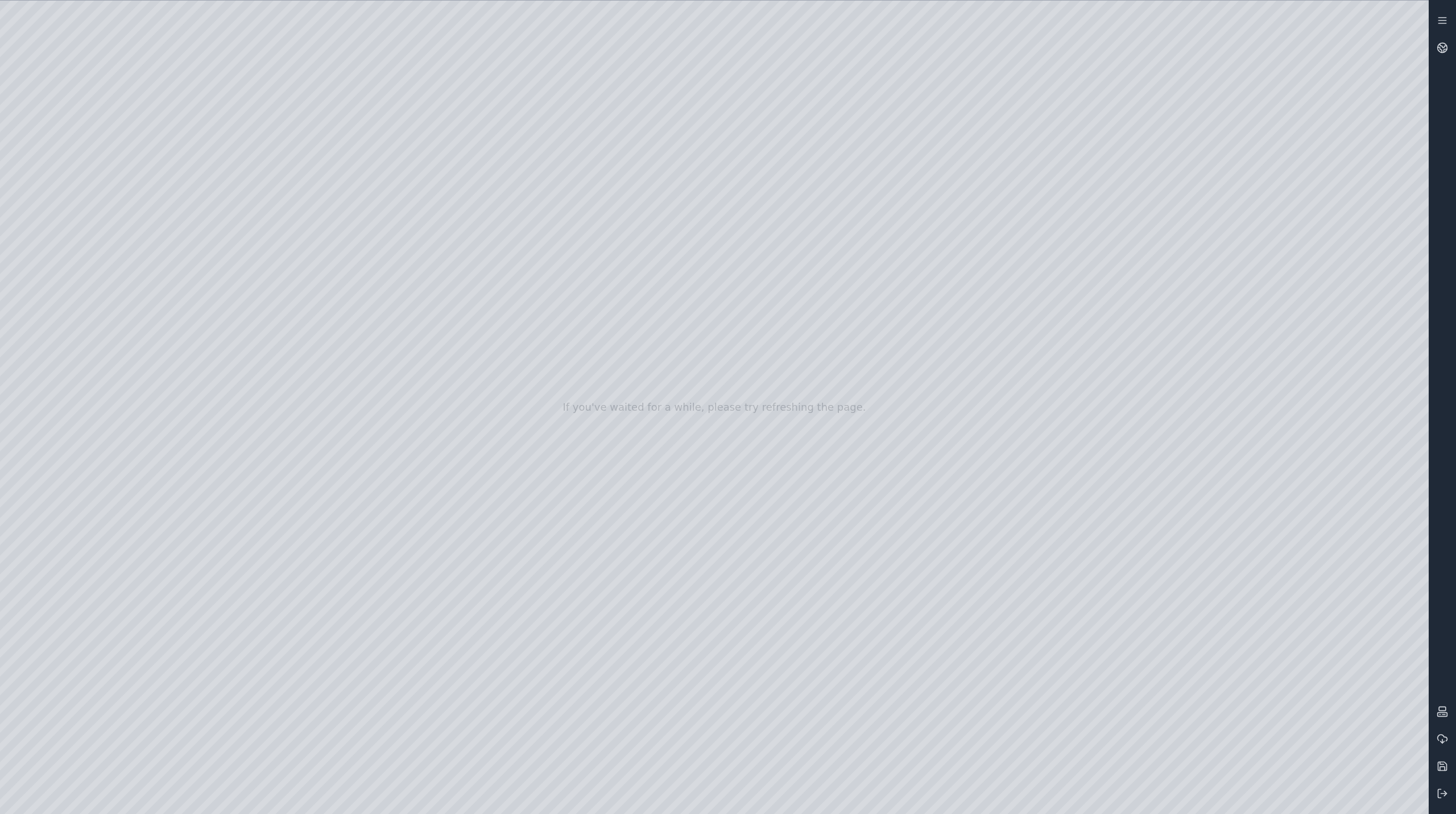
click at [1042, 239] on div at bounding box center [714, 407] width 1429 height 813
drag, startPoint x: 777, startPoint y: 371, endPoint x: 1225, endPoint y: 413, distance: 450.0
